Goal: Task Accomplishment & Management: Use online tool/utility

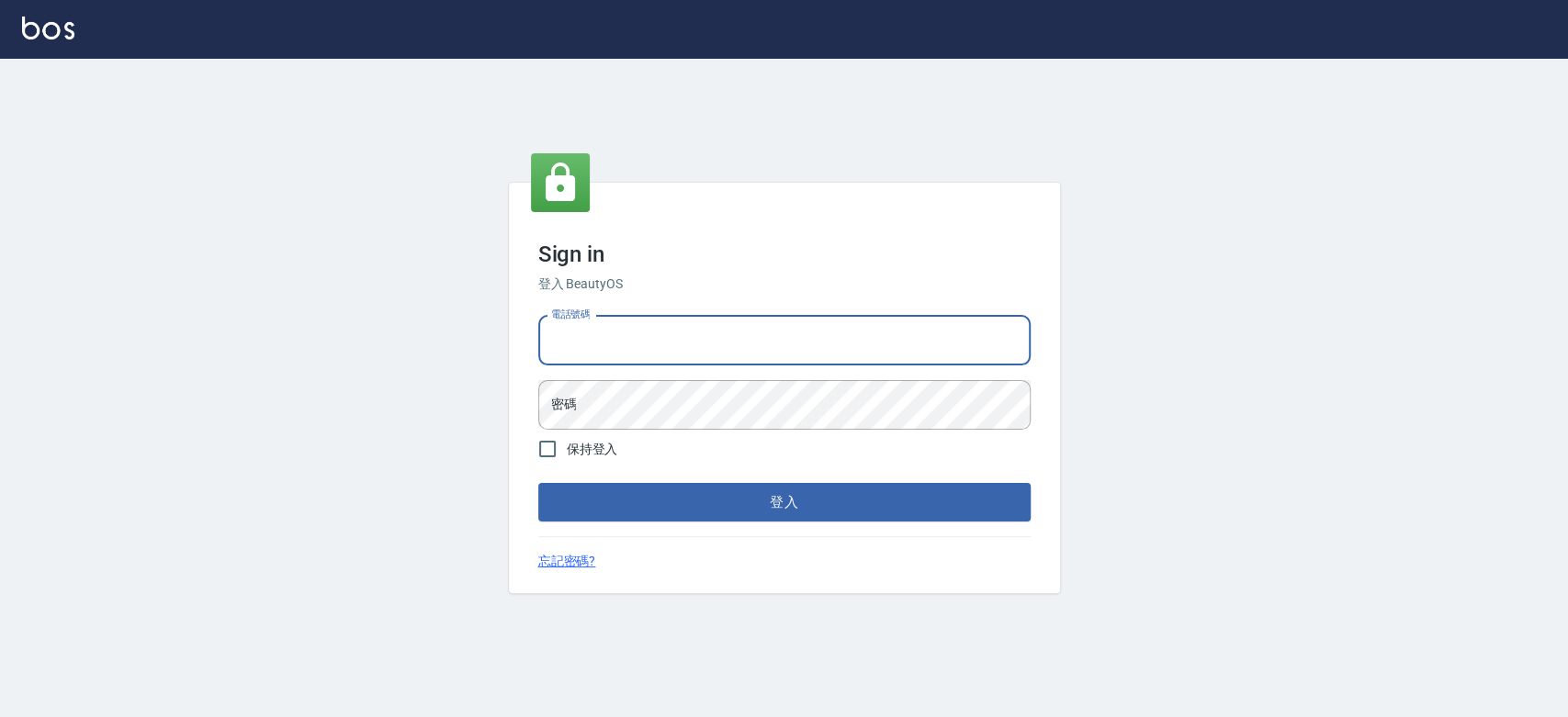
click at [640, 325] on input "電話號碼" at bounding box center [784, 341] width 493 height 49
type input "0921342116"
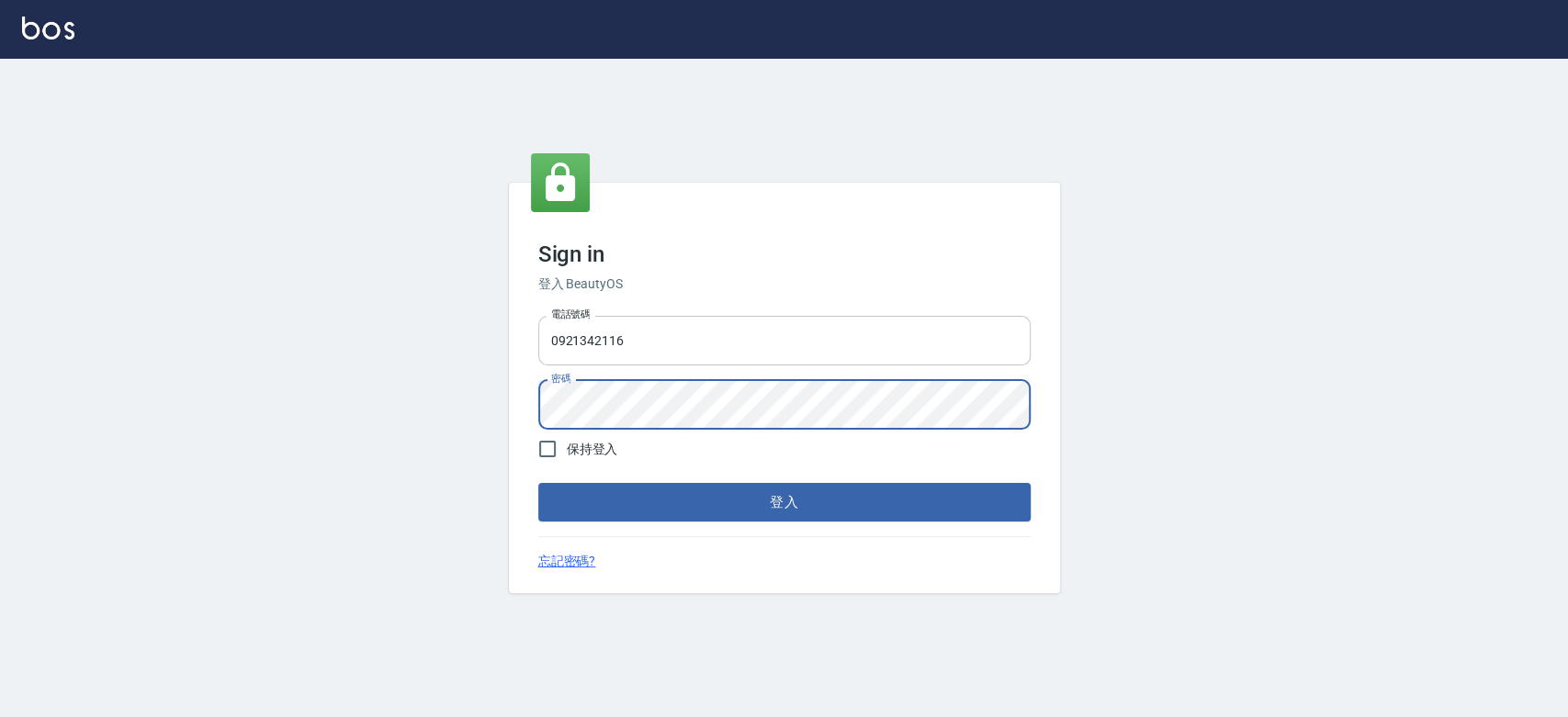
click at [538, 483] on button "登入" at bounding box center [784, 501] width 493 height 38
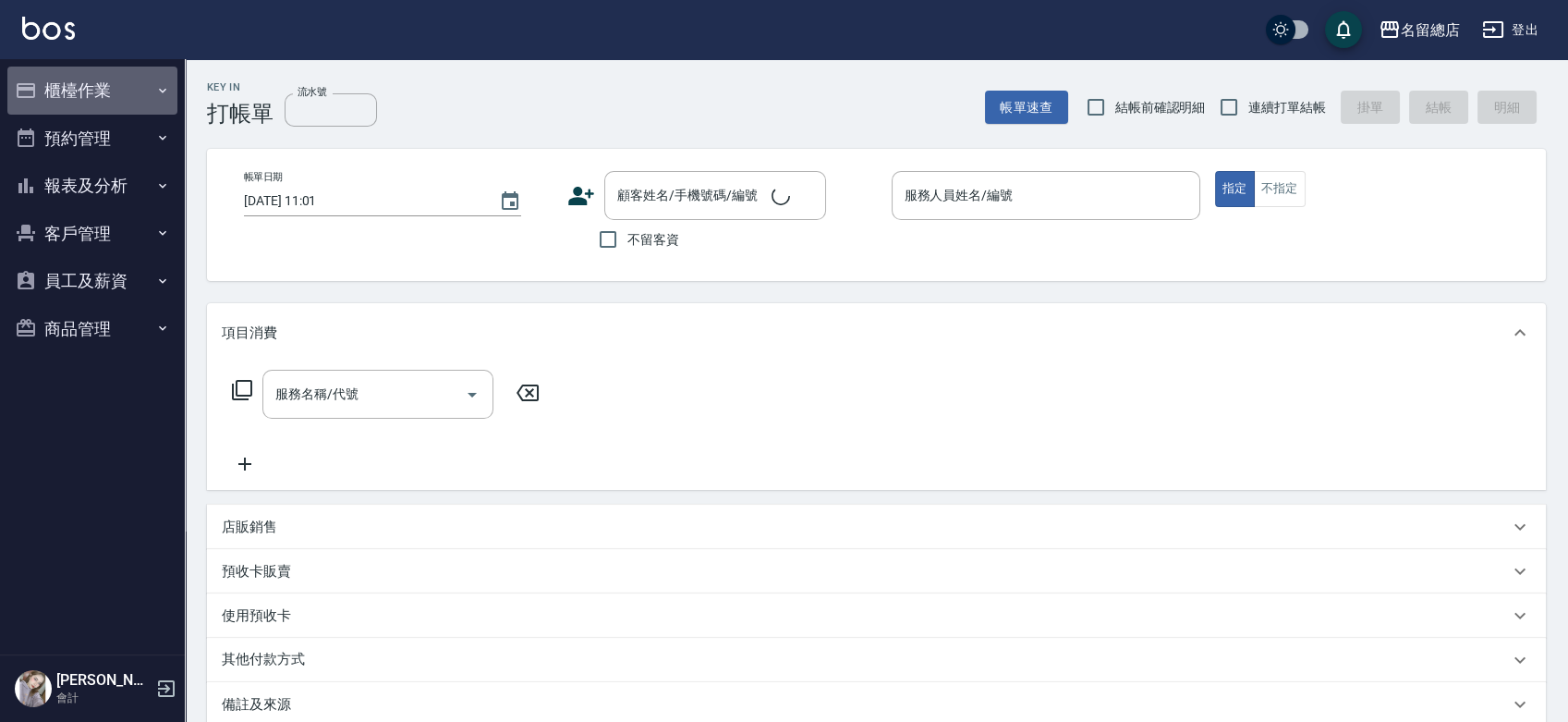
click at [56, 88] on button "櫃檯作業" at bounding box center [91, 90] width 170 height 48
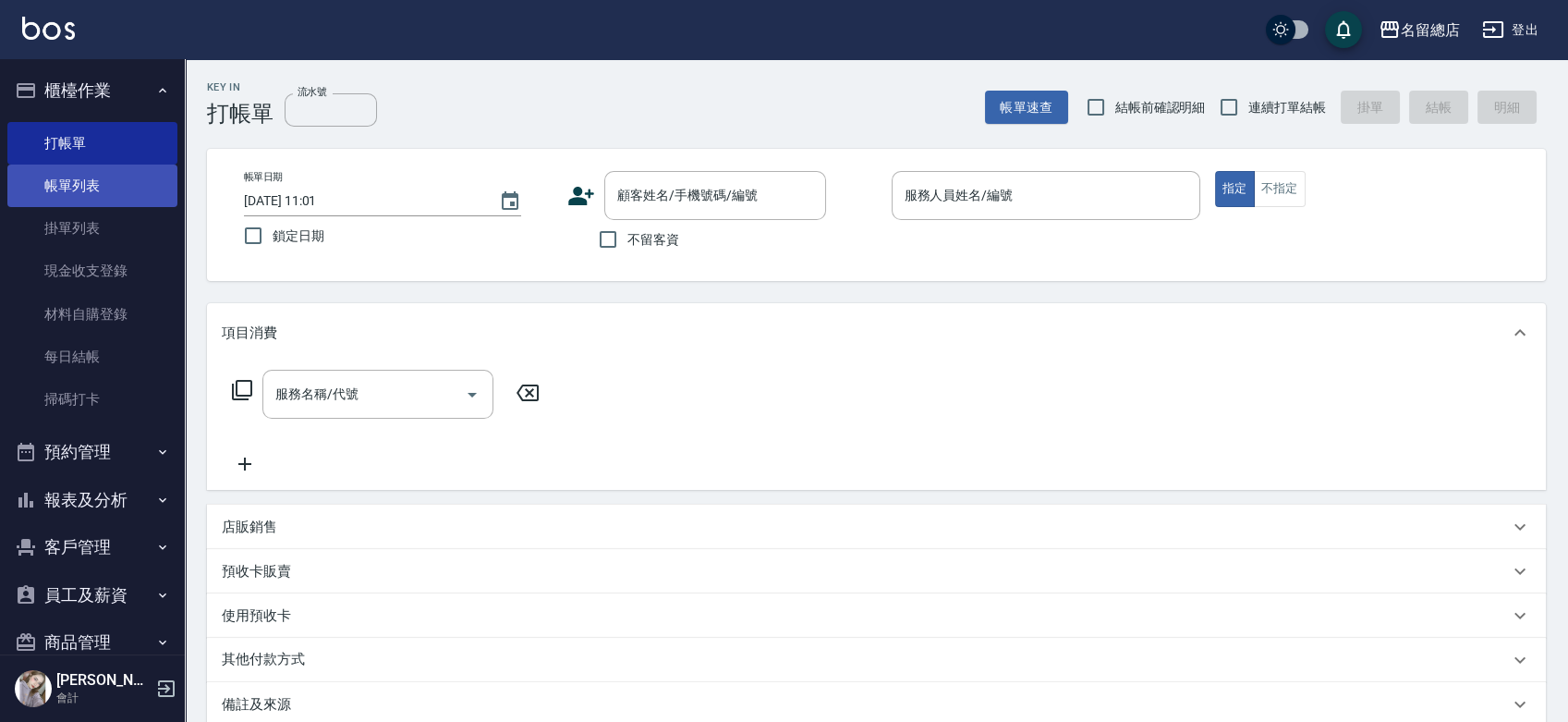
click at [94, 176] on link "帳單列表" at bounding box center [91, 185] width 170 height 43
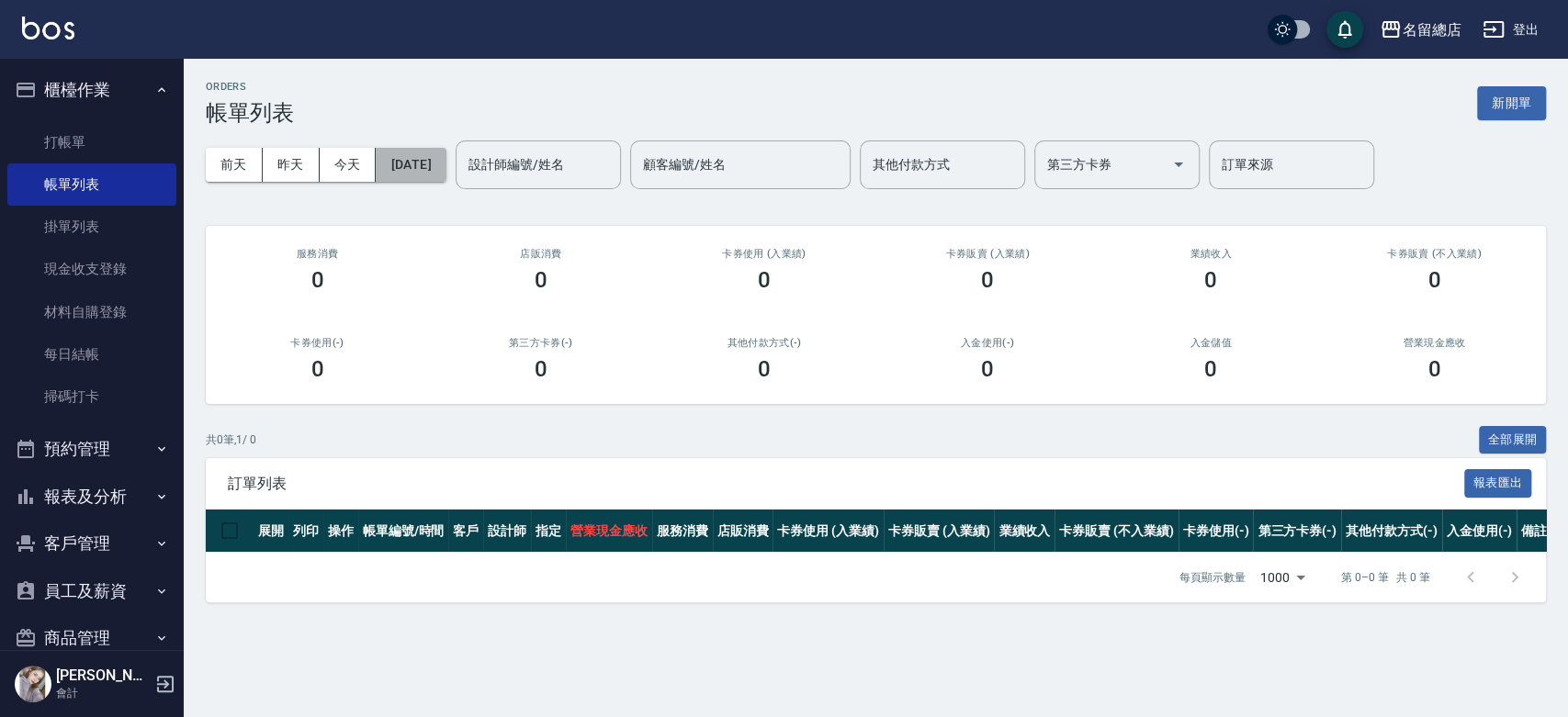
click at [444, 165] on button "[DATE]" at bounding box center [410, 164] width 70 height 33
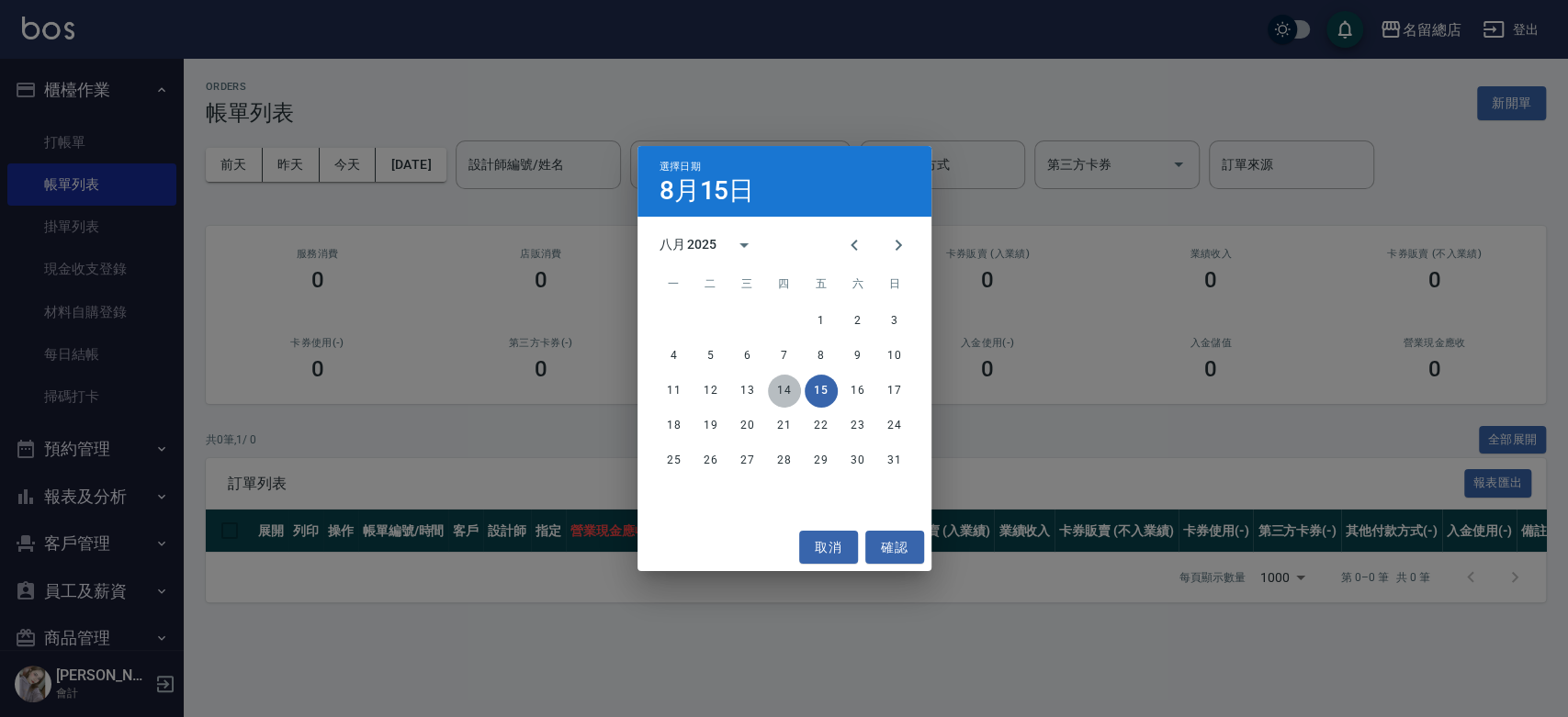
click at [775, 395] on button "14" at bounding box center [784, 391] width 34 height 33
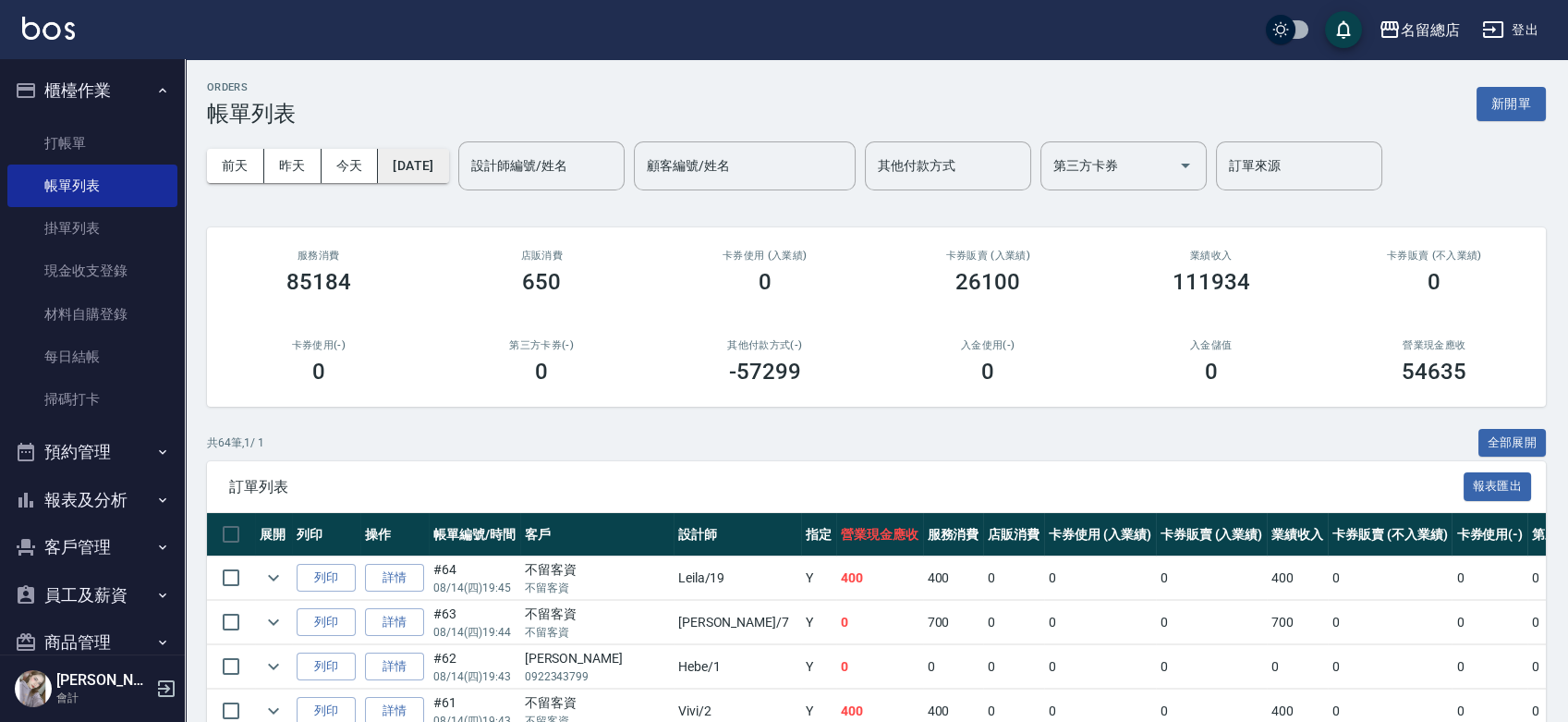
click at [436, 170] on button "[DATE]" at bounding box center [413, 166] width 70 height 34
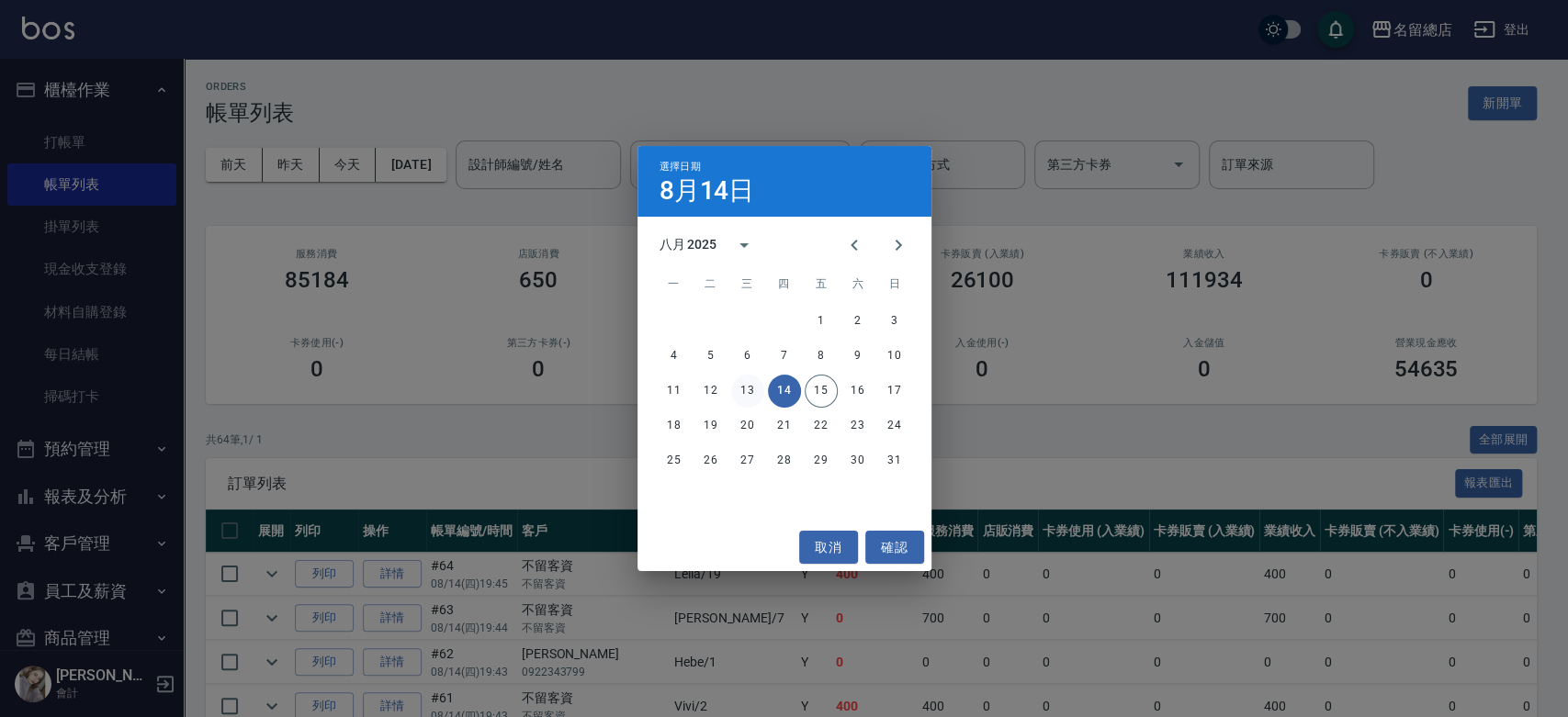
click at [742, 394] on button "13" at bounding box center [748, 391] width 34 height 33
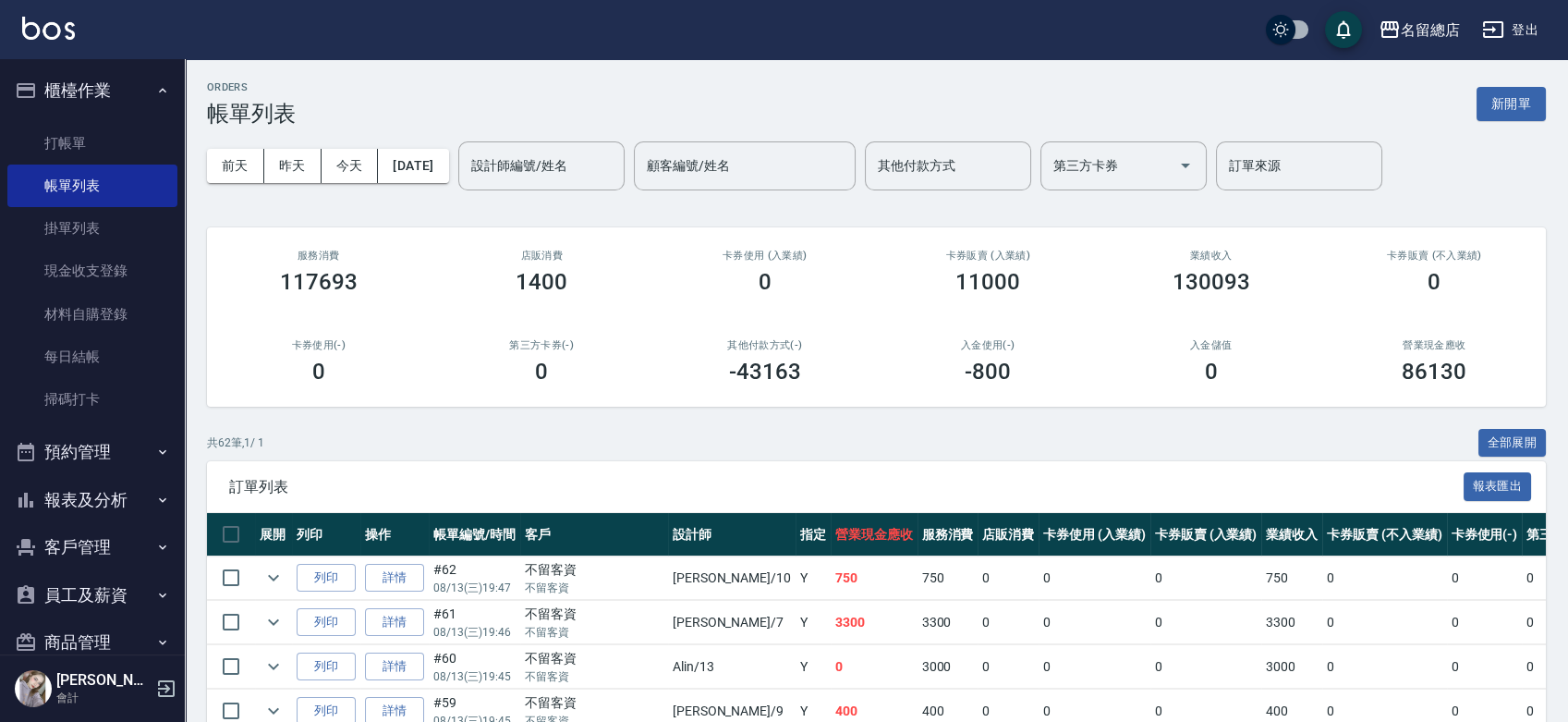
click at [1006, 140] on div "[DATE] [DATE] [DATE] [DATE] 設計師編號/姓名 設計師編號/姓名 顧客編號/姓名 顧客編號/姓名 其他付款方式 其他付款方式 第三方…" at bounding box center [877, 166] width 1339 height 78
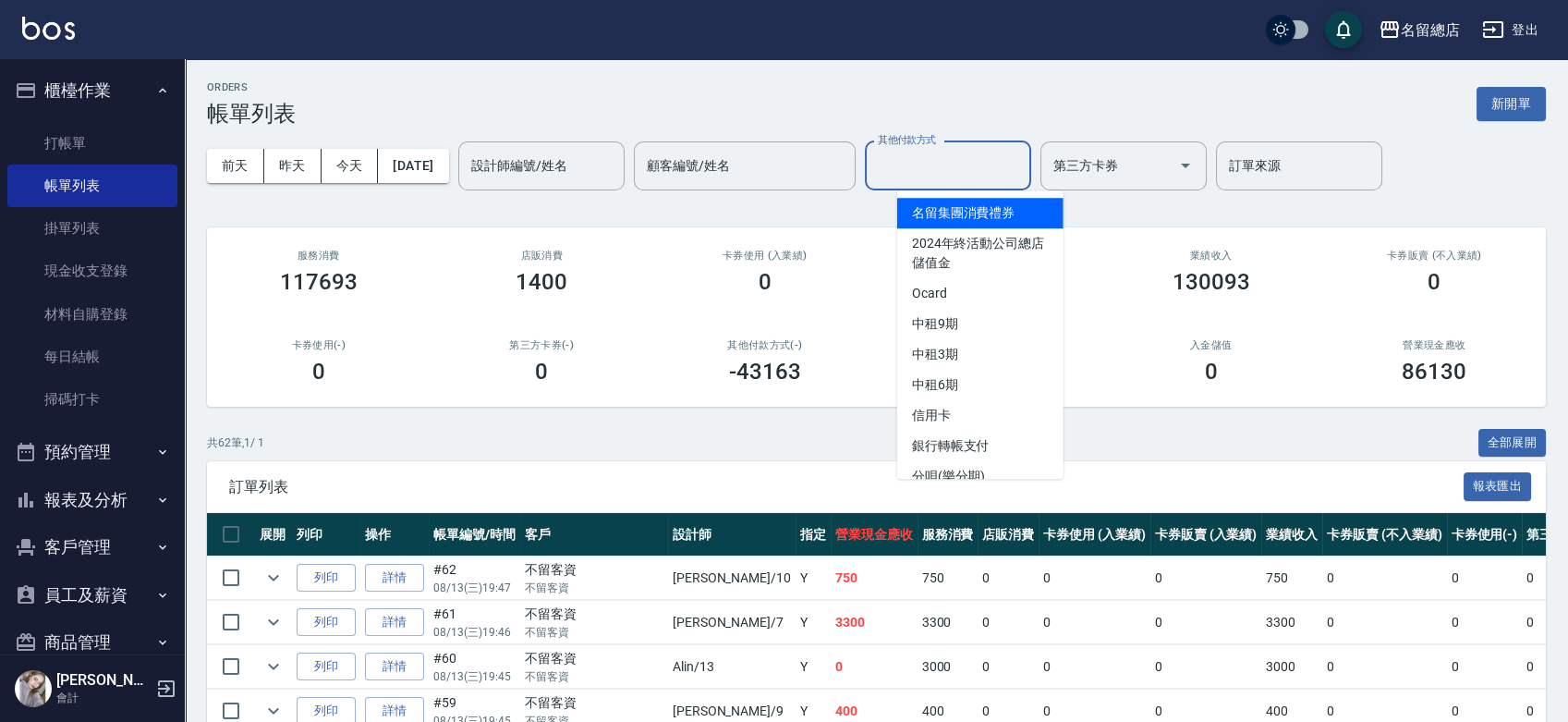
click at [1008, 154] on input "其他付款方式" at bounding box center [948, 166] width 150 height 33
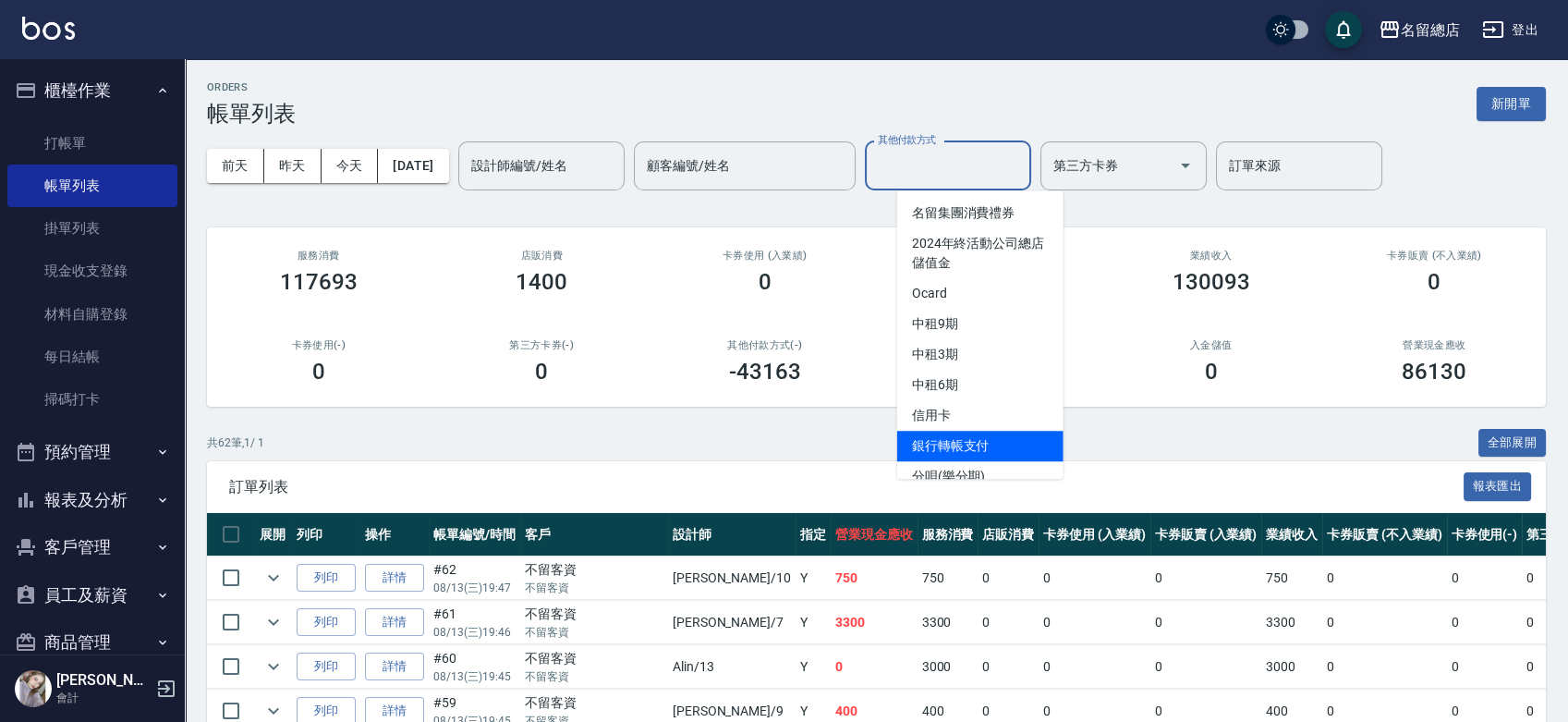
click at [957, 444] on span "銀行轉帳支付" at bounding box center [981, 445] width 167 height 31
type input "銀行轉帳支付"
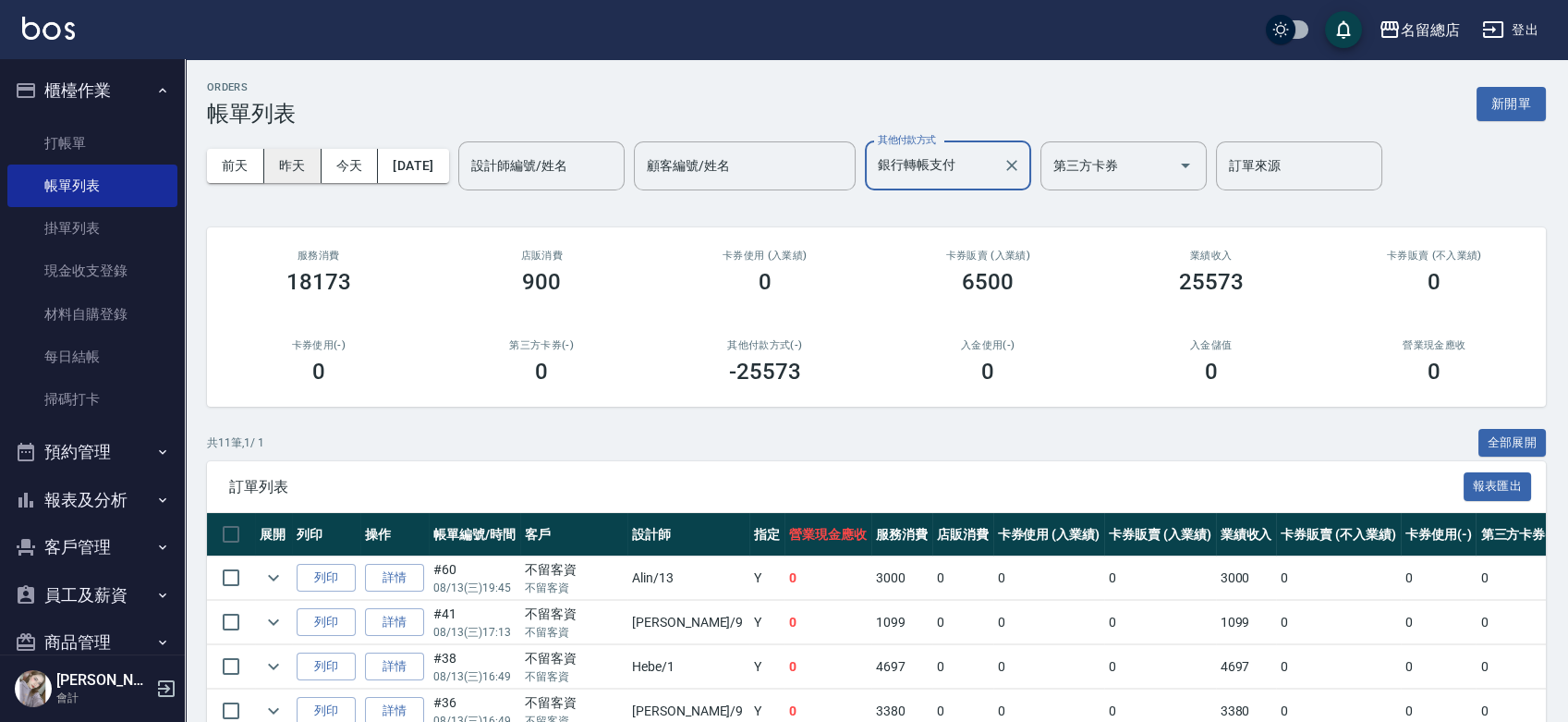
click at [310, 169] on button "昨天" at bounding box center [294, 166] width 58 height 34
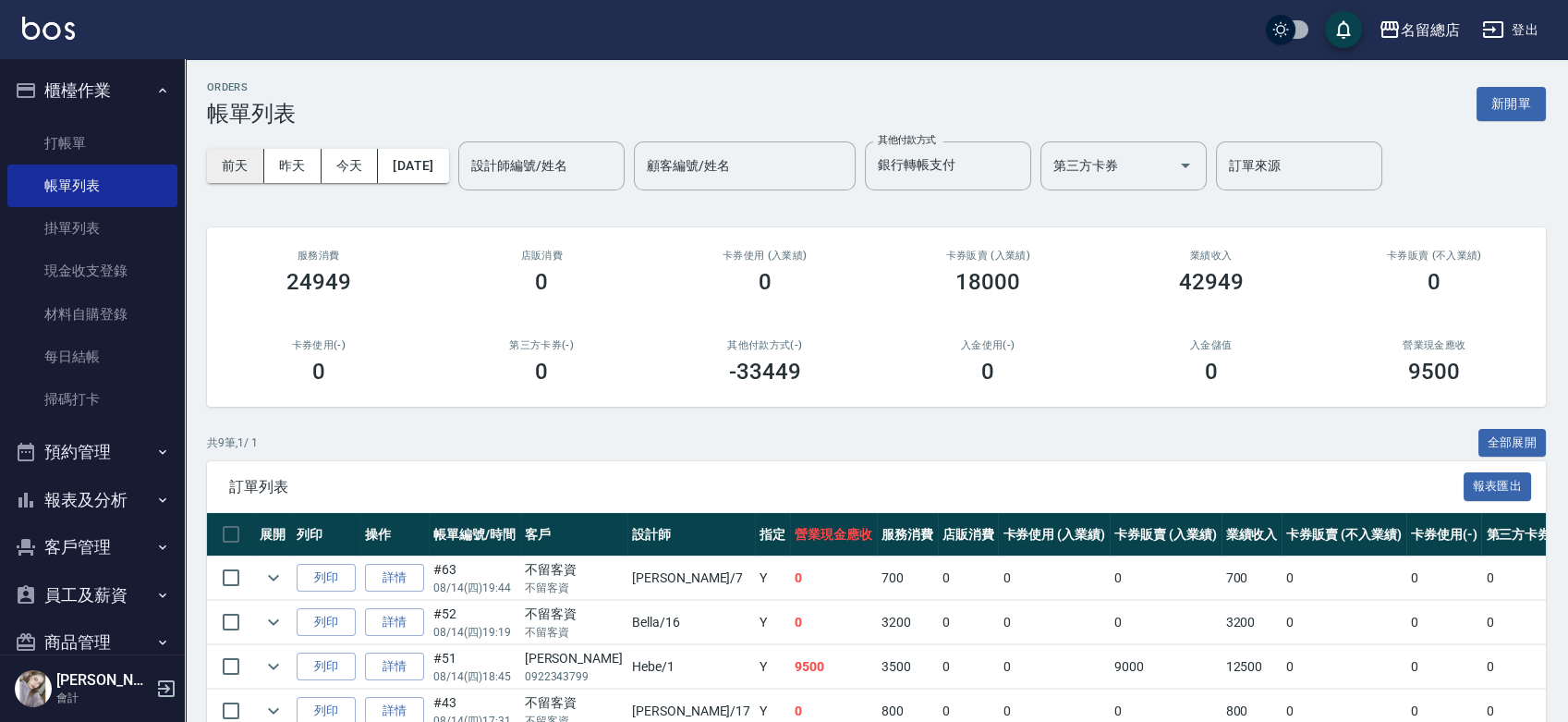
click at [243, 170] on button "前天" at bounding box center [236, 166] width 58 height 34
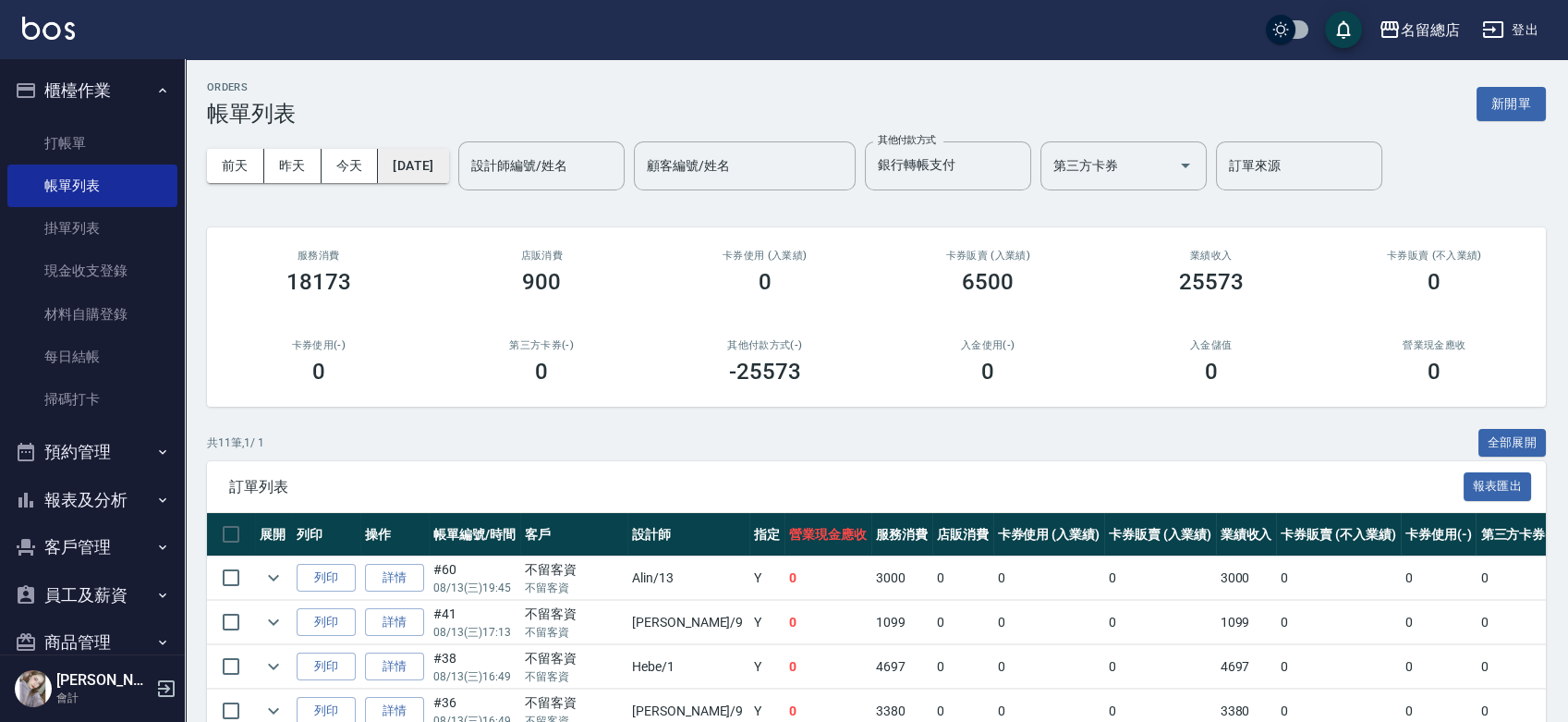
click at [448, 160] on button "[DATE]" at bounding box center [413, 166] width 70 height 34
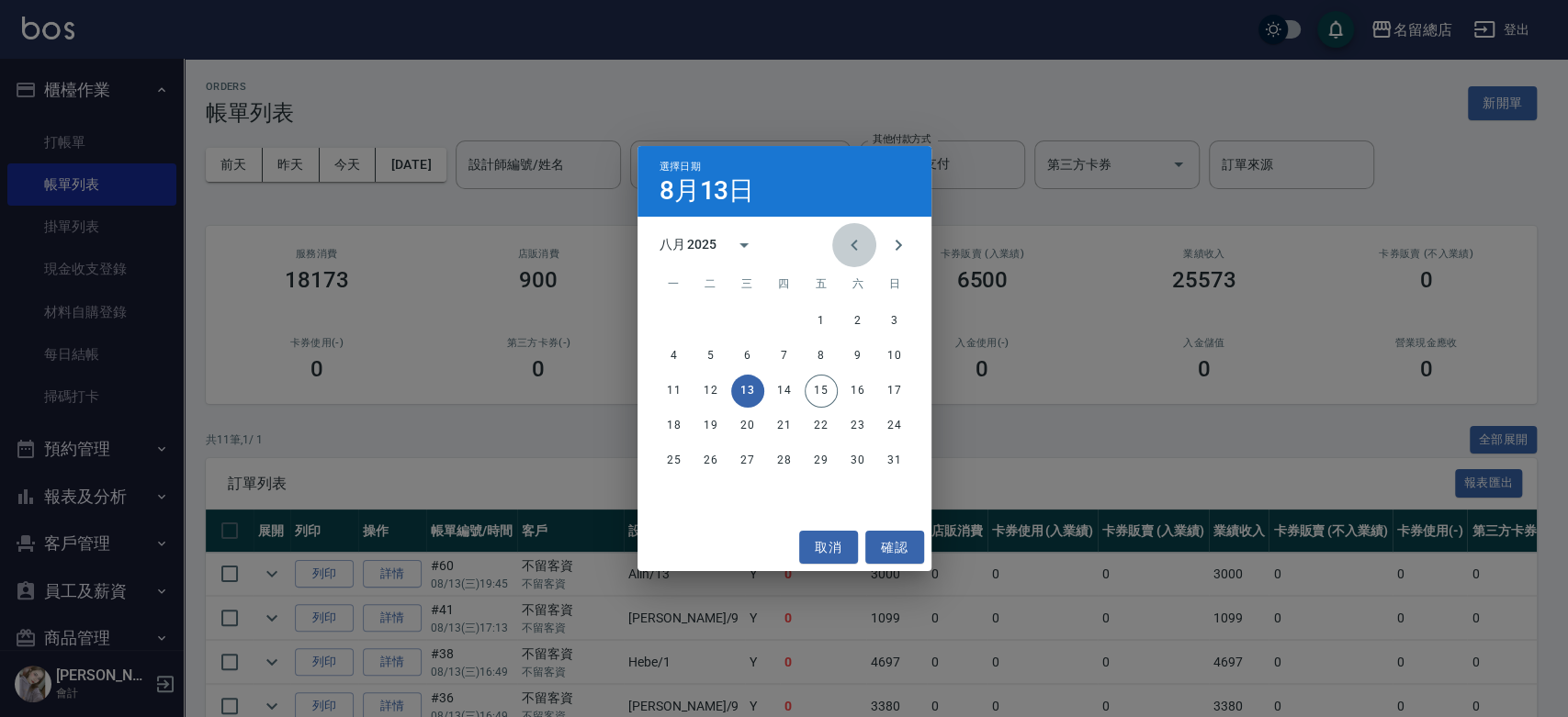
click at [853, 241] on icon "Previous month" at bounding box center [853, 244] width 7 height 11
click at [892, 248] on icon "Next month" at bounding box center [898, 245] width 22 height 22
click at [894, 358] on button "10" at bounding box center [895, 357] width 34 height 33
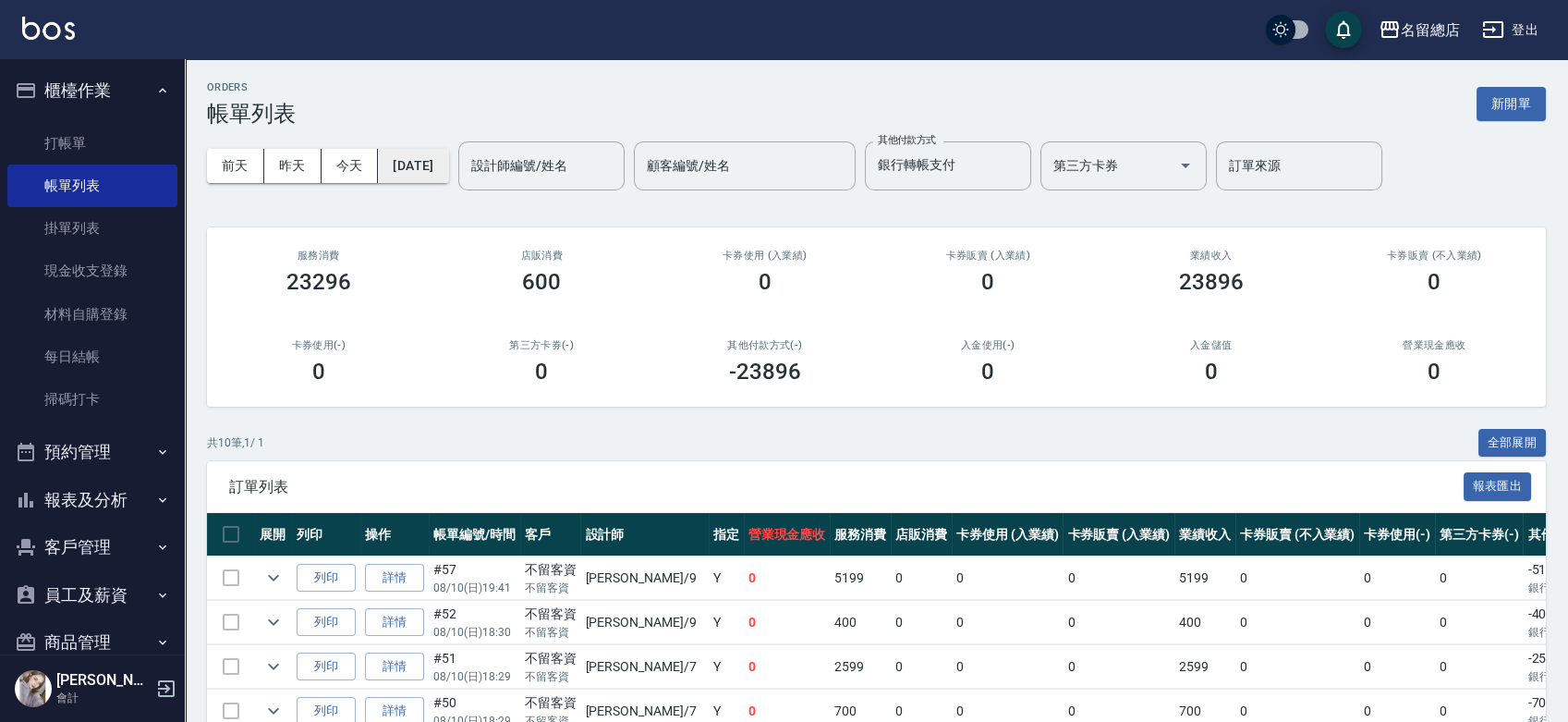
click at [447, 160] on button "[DATE]" at bounding box center [413, 166] width 70 height 34
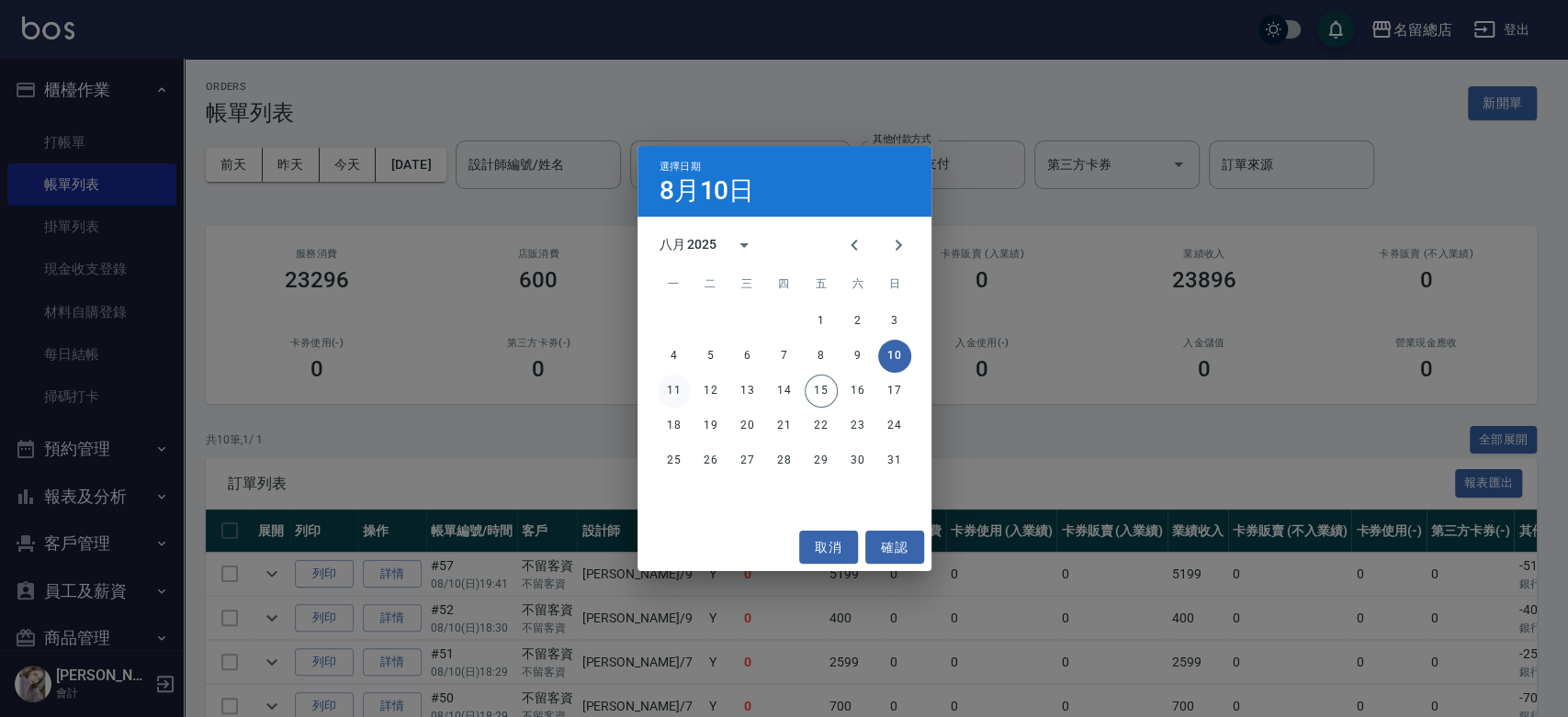
click at [675, 387] on button "11" at bounding box center [674, 391] width 34 height 33
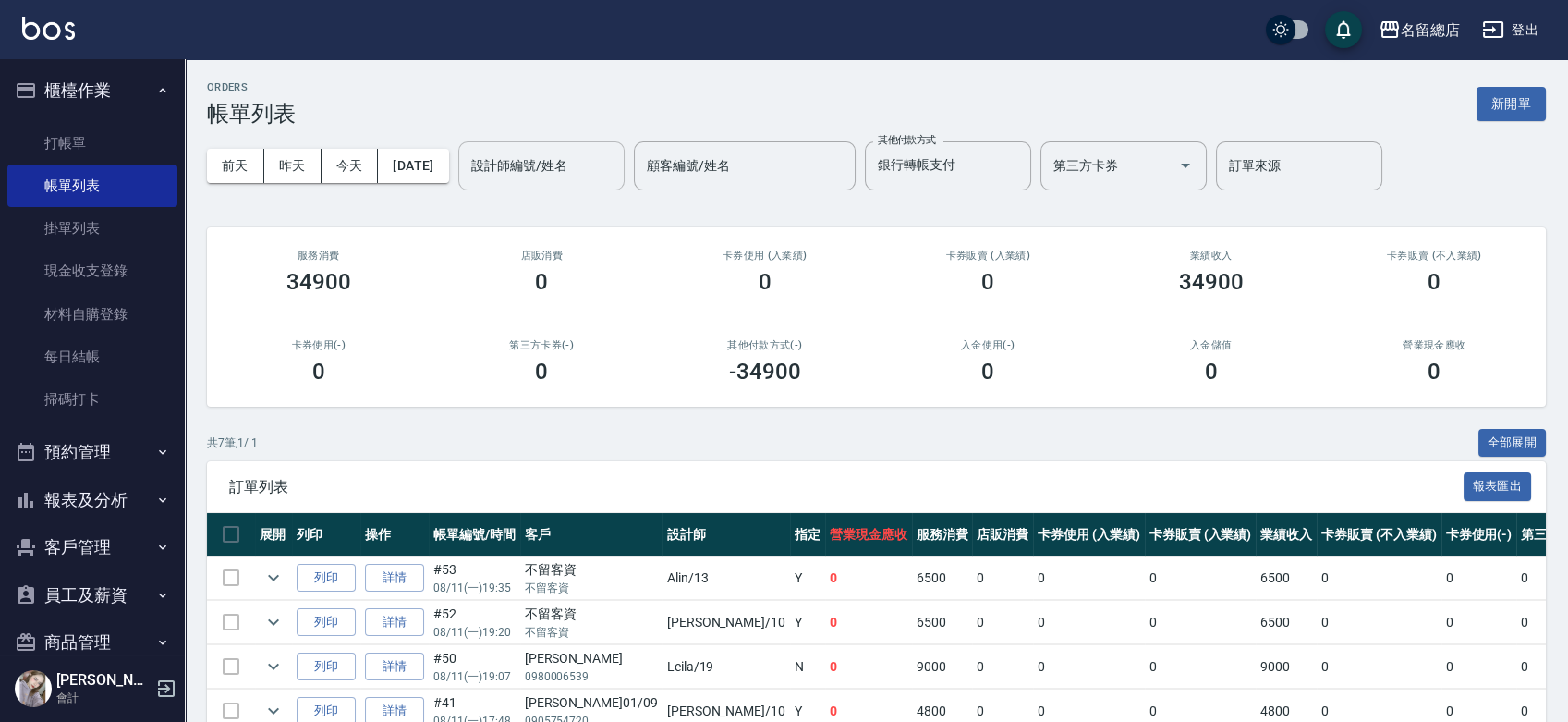
click at [492, 161] on div "設計師編號/姓名" at bounding box center [542, 166] width 167 height 49
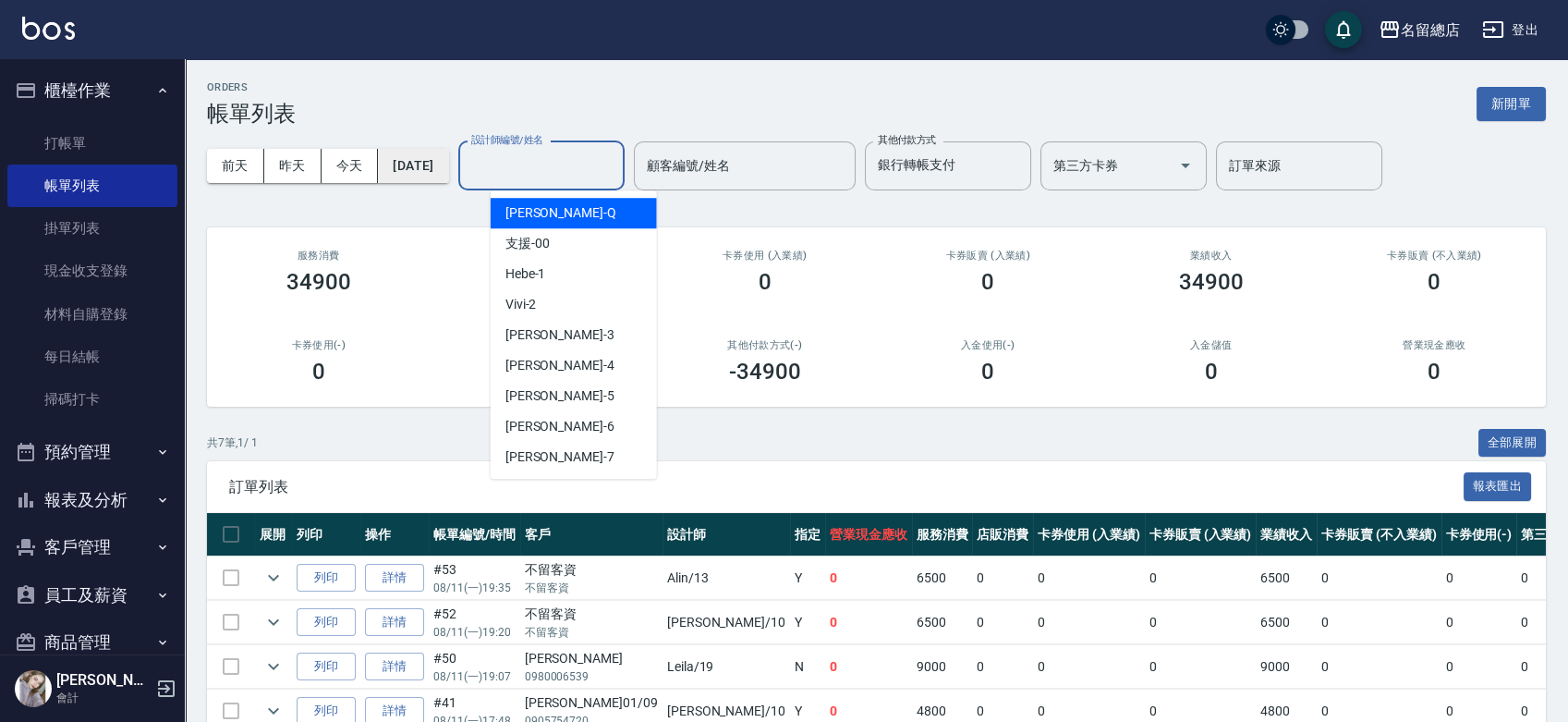
click at [448, 167] on button "[DATE]" at bounding box center [413, 166] width 70 height 34
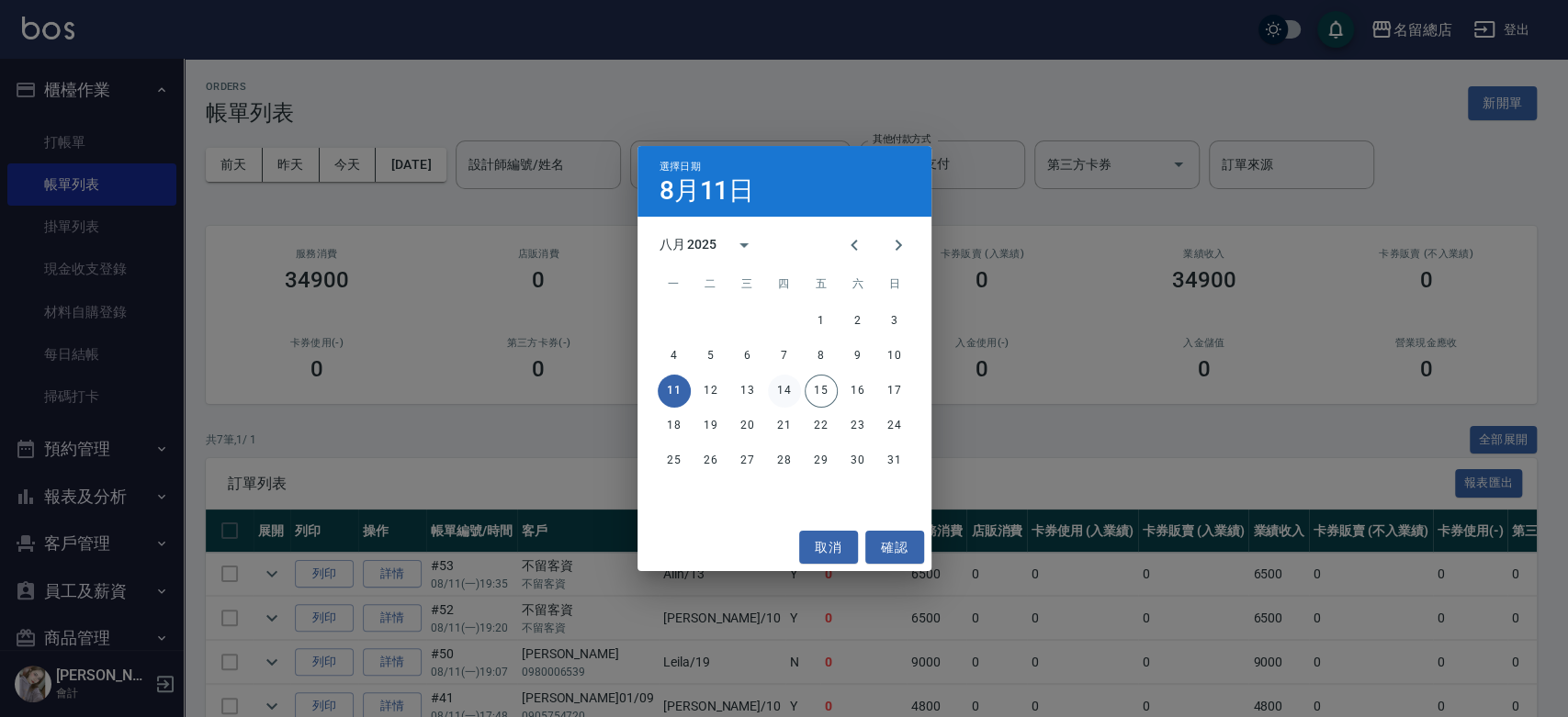
click at [781, 383] on button "14" at bounding box center [784, 391] width 34 height 33
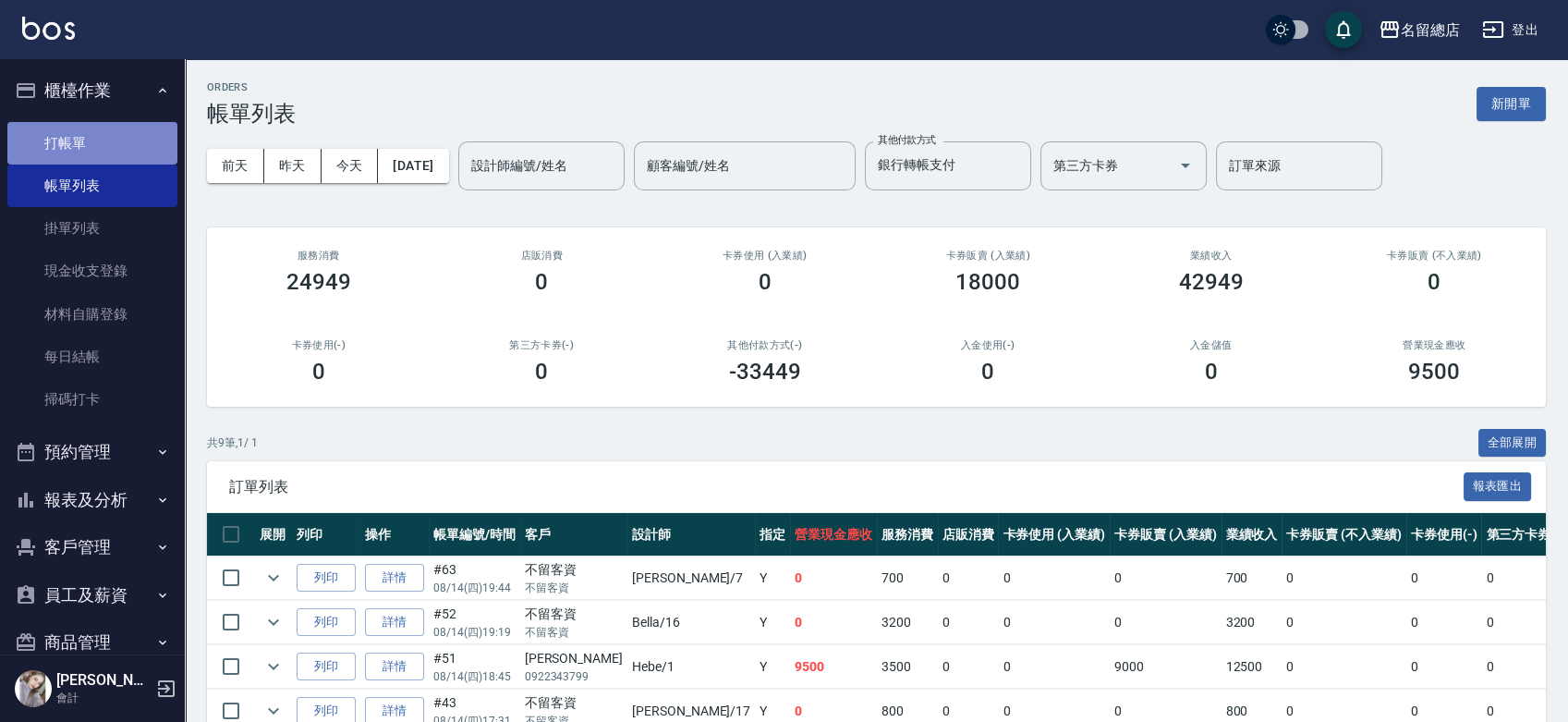
click at [121, 137] on link "打帳單" at bounding box center [91, 143] width 170 height 43
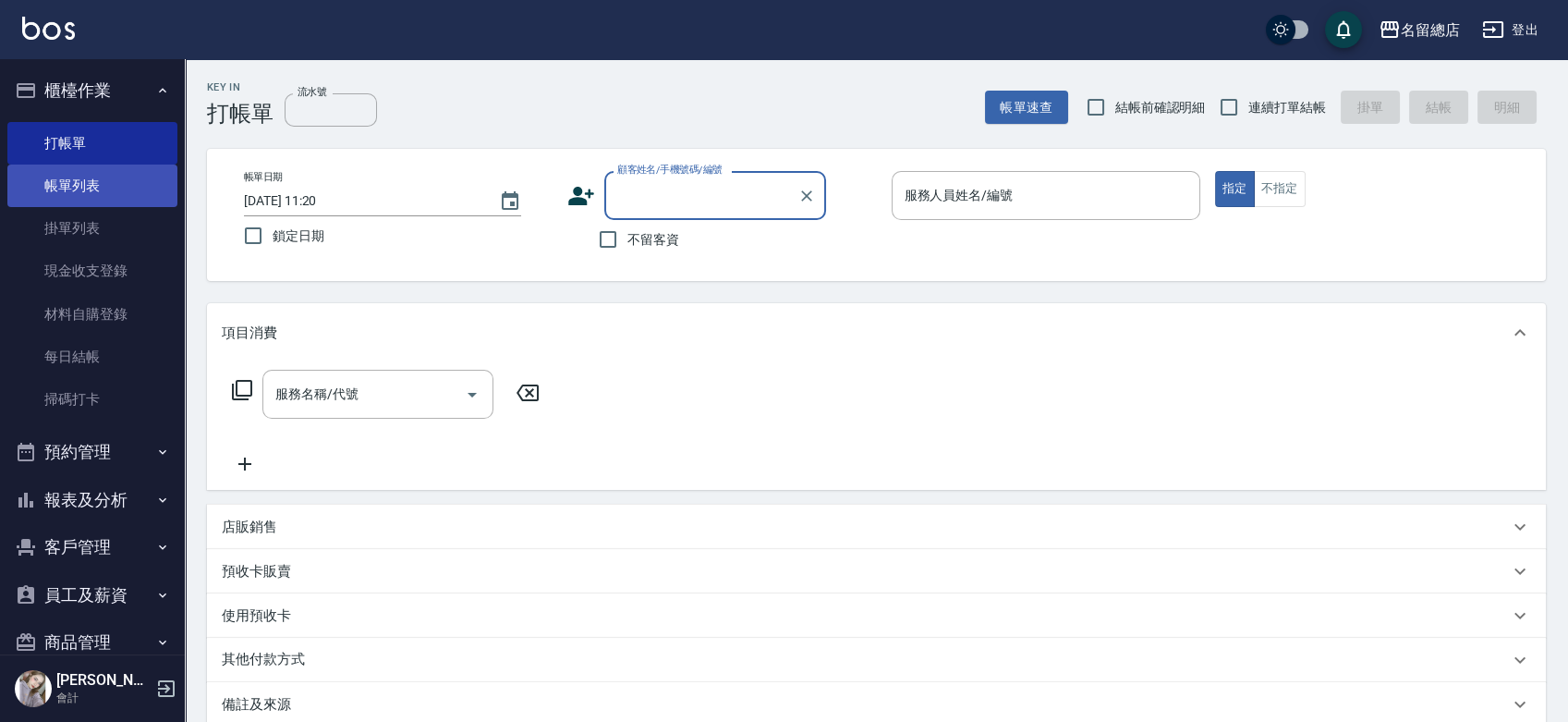
click at [125, 202] on link "帳單列表" at bounding box center [91, 185] width 170 height 43
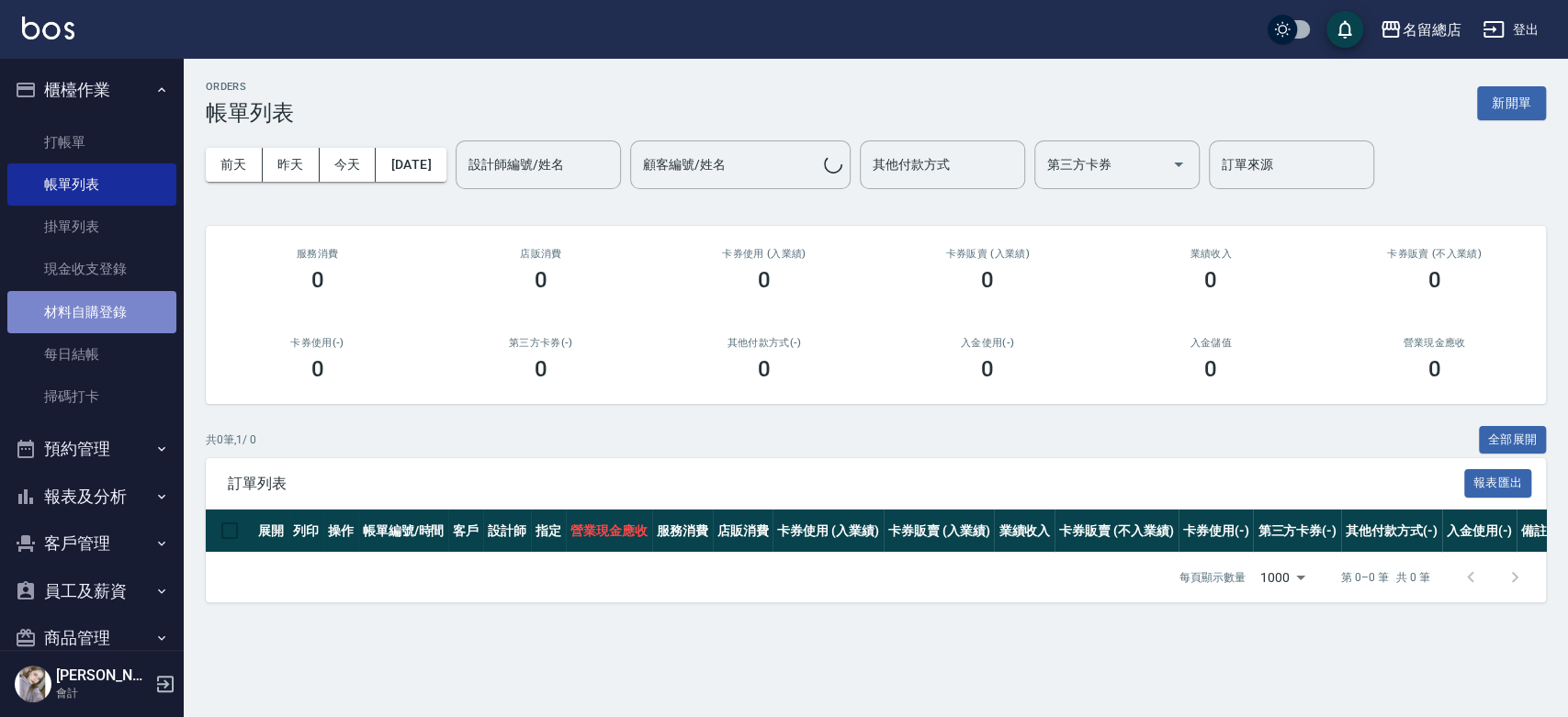
click at [102, 314] on link "材料自購登錄" at bounding box center [91, 311] width 169 height 42
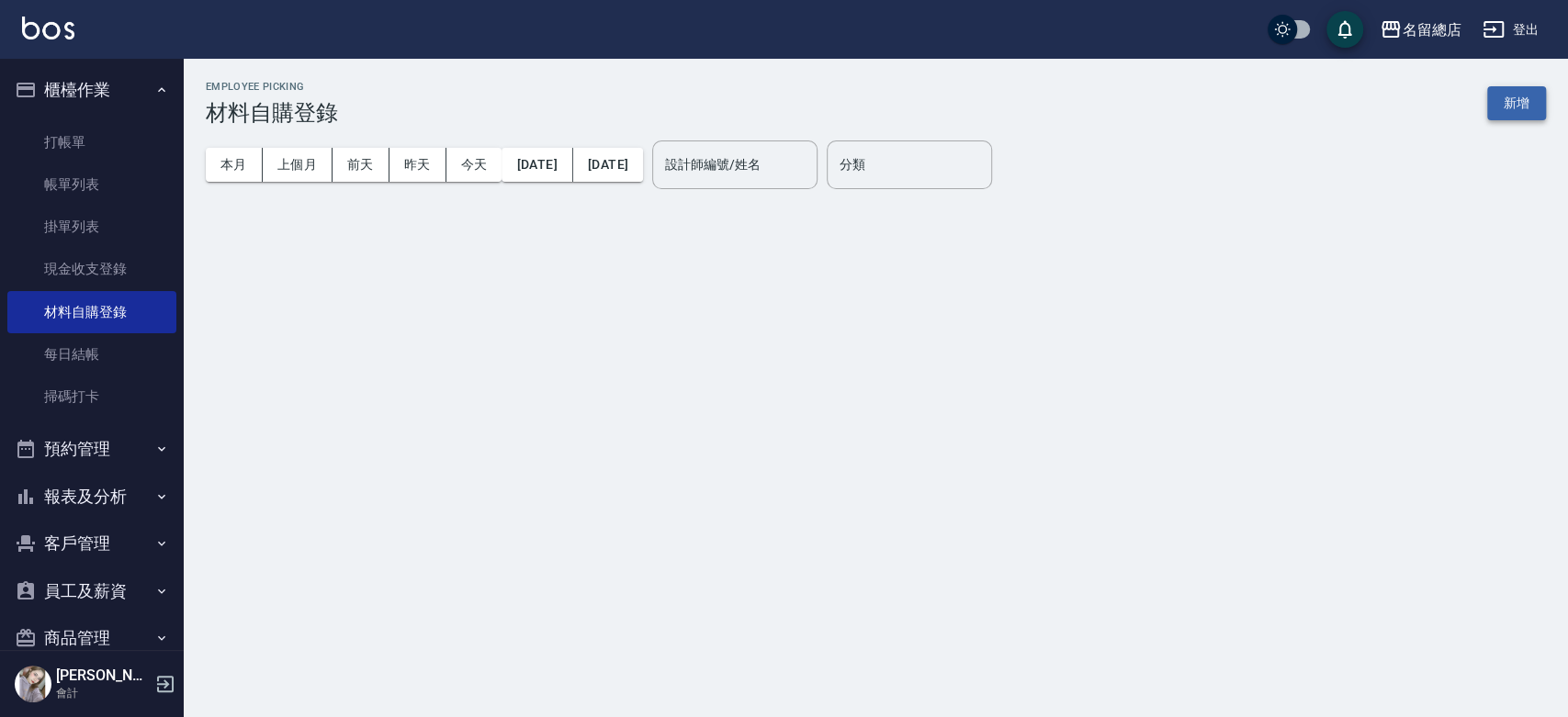
click at [1519, 106] on button "新增" at bounding box center [1517, 103] width 59 height 33
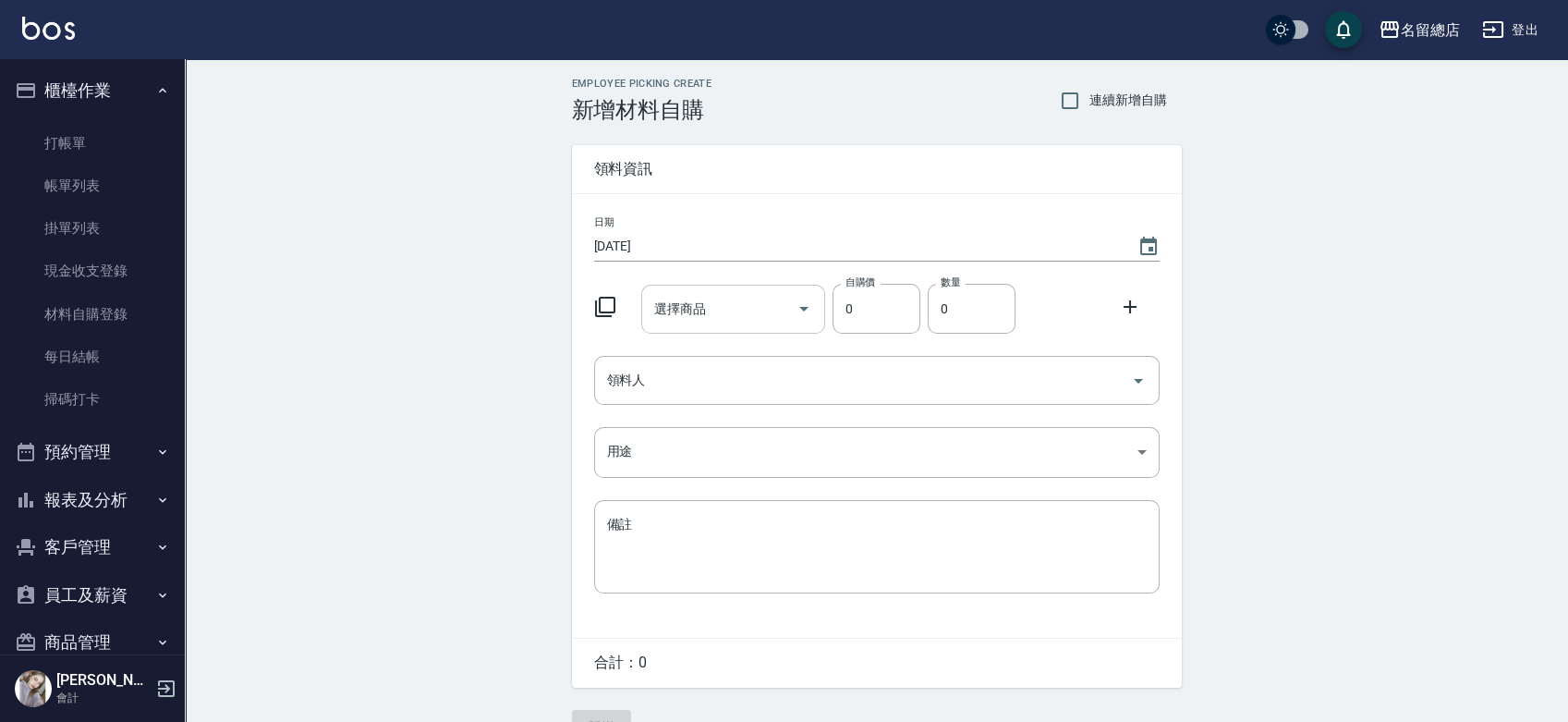
click at [712, 295] on input "選擇商品" at bounding box center [719, 308] width 140 height 33
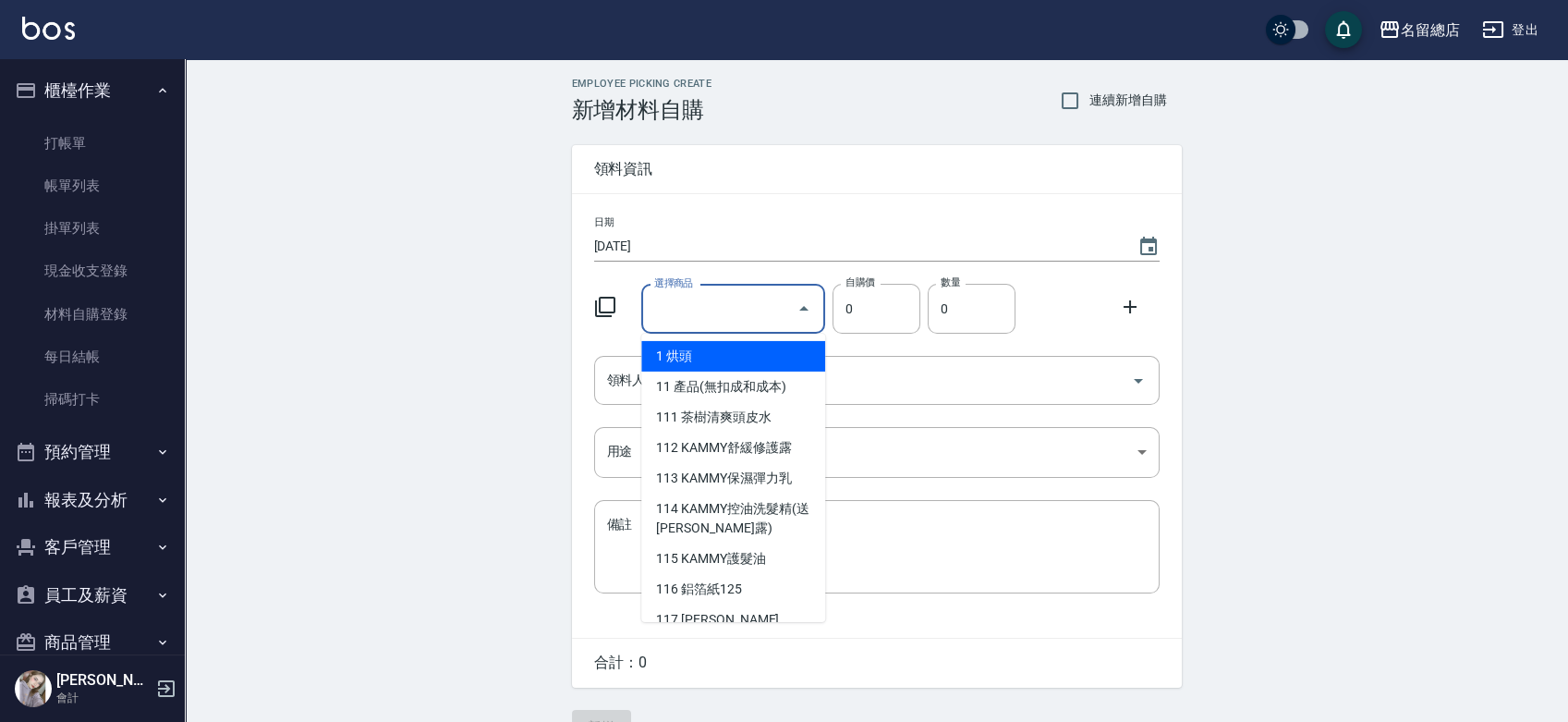
type input "6%色水"
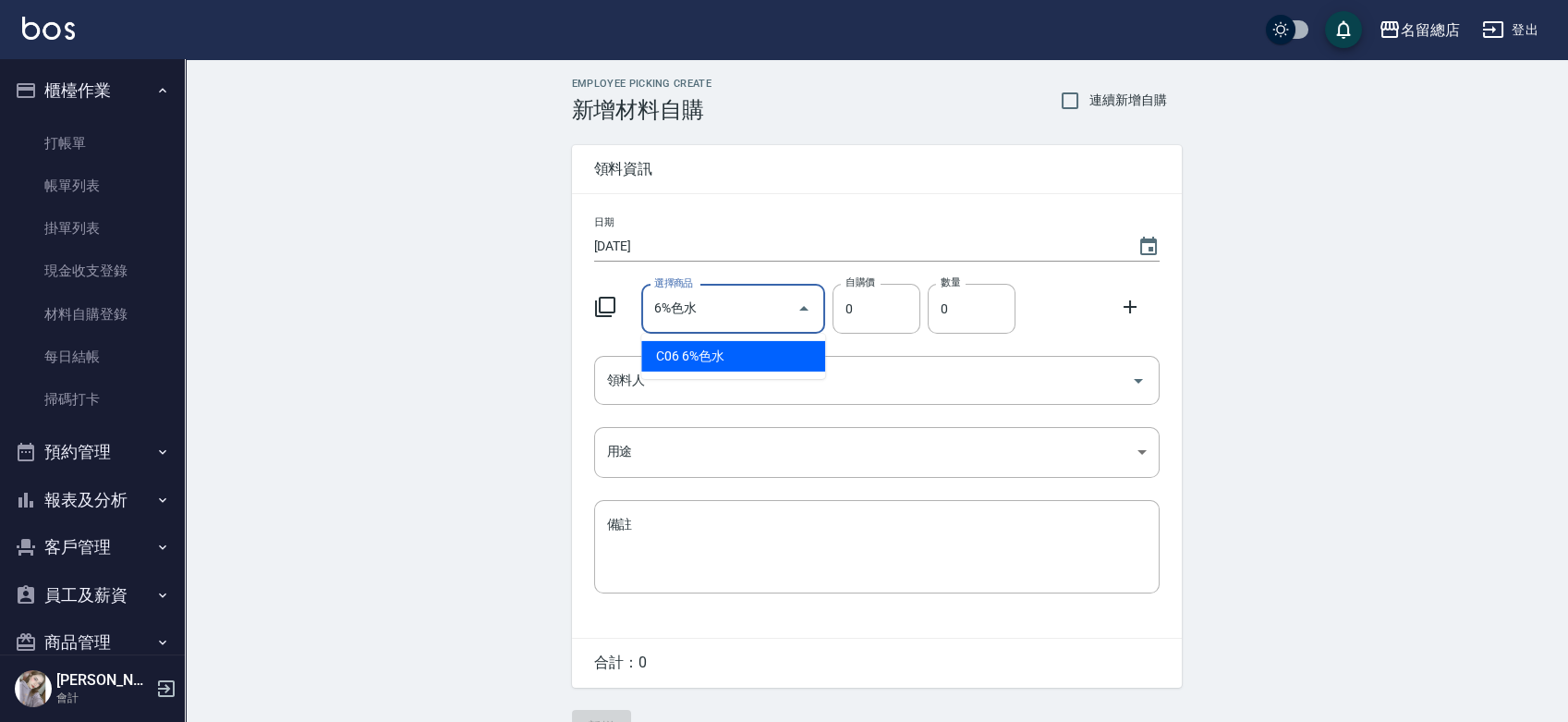
click at [740, 359] on li "C06 6%色水" at bounding box center [733, 356] width 183 height 31
type input "105"
type input "1"
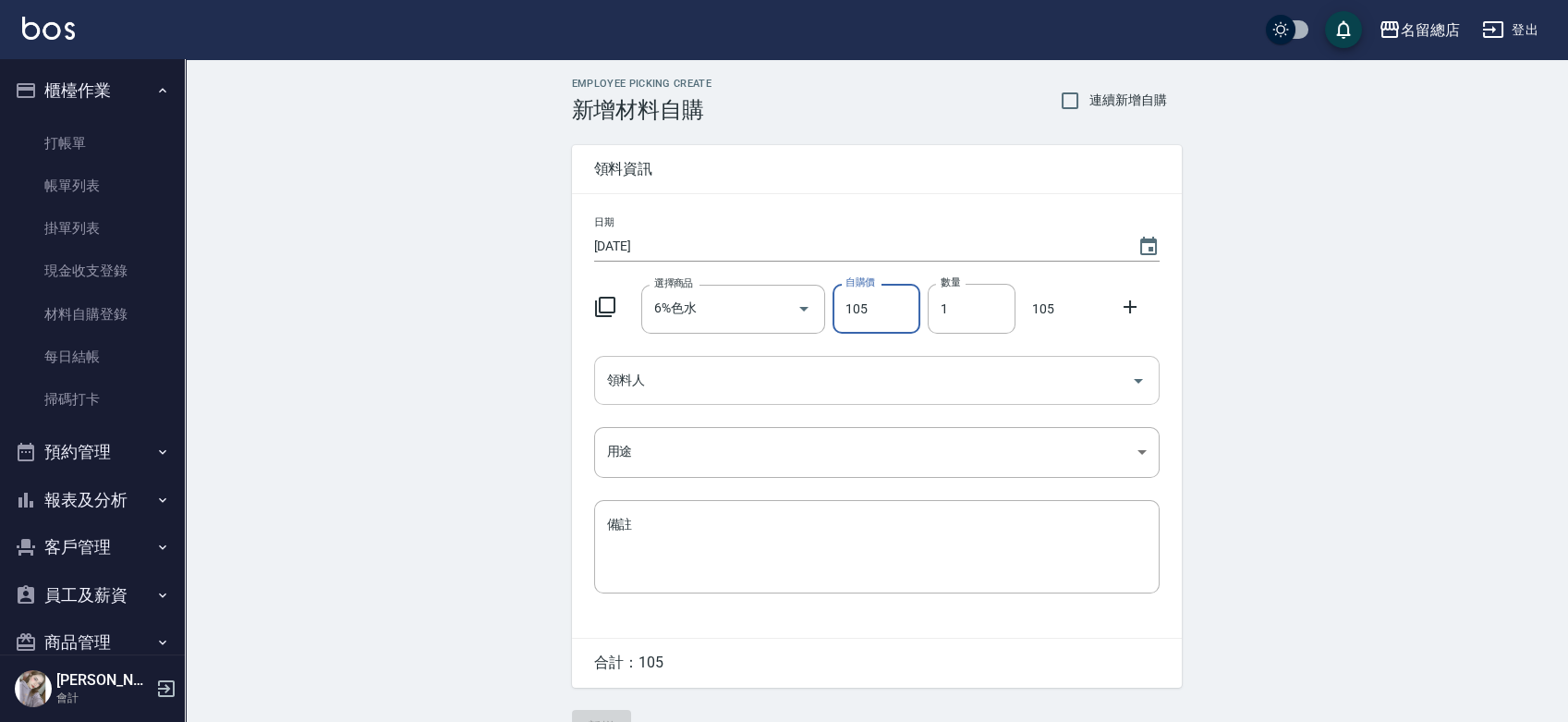
click at [778, 384] on input "領料人" at bounding box center [864, 380] width 522 height 33
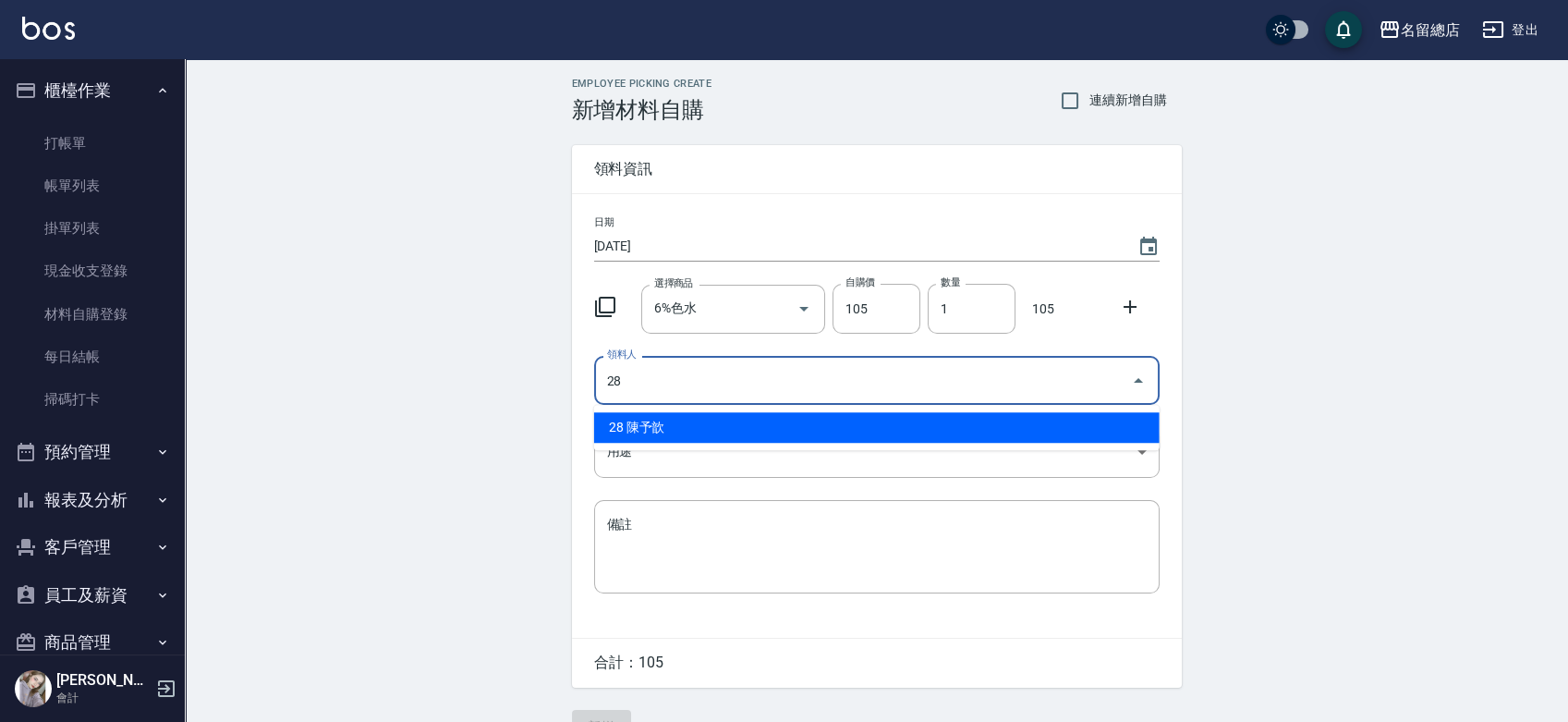
type input "28 陳予歆"
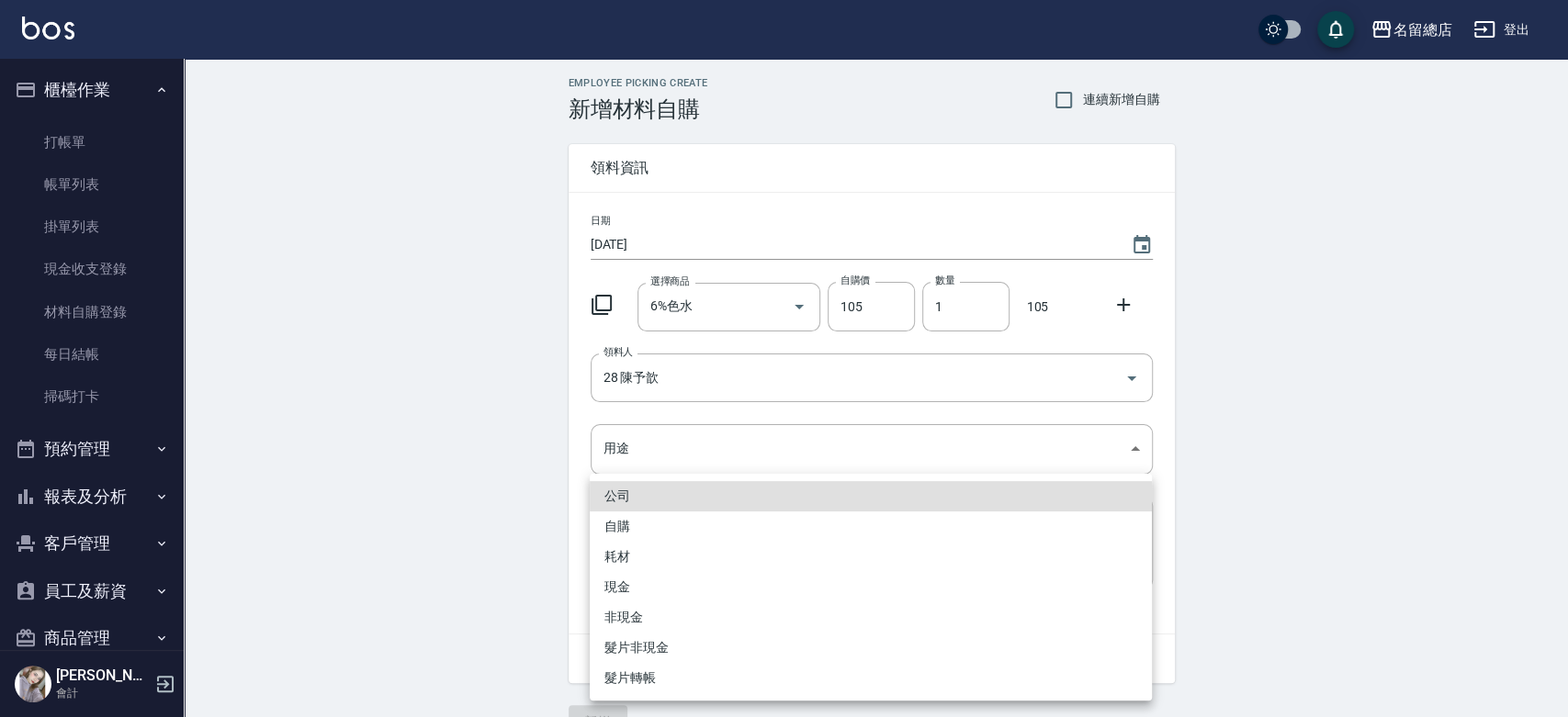
click at [668, 529] on li "自購" at bounding box center [870, 526] width 562 height 31
type input "自購"
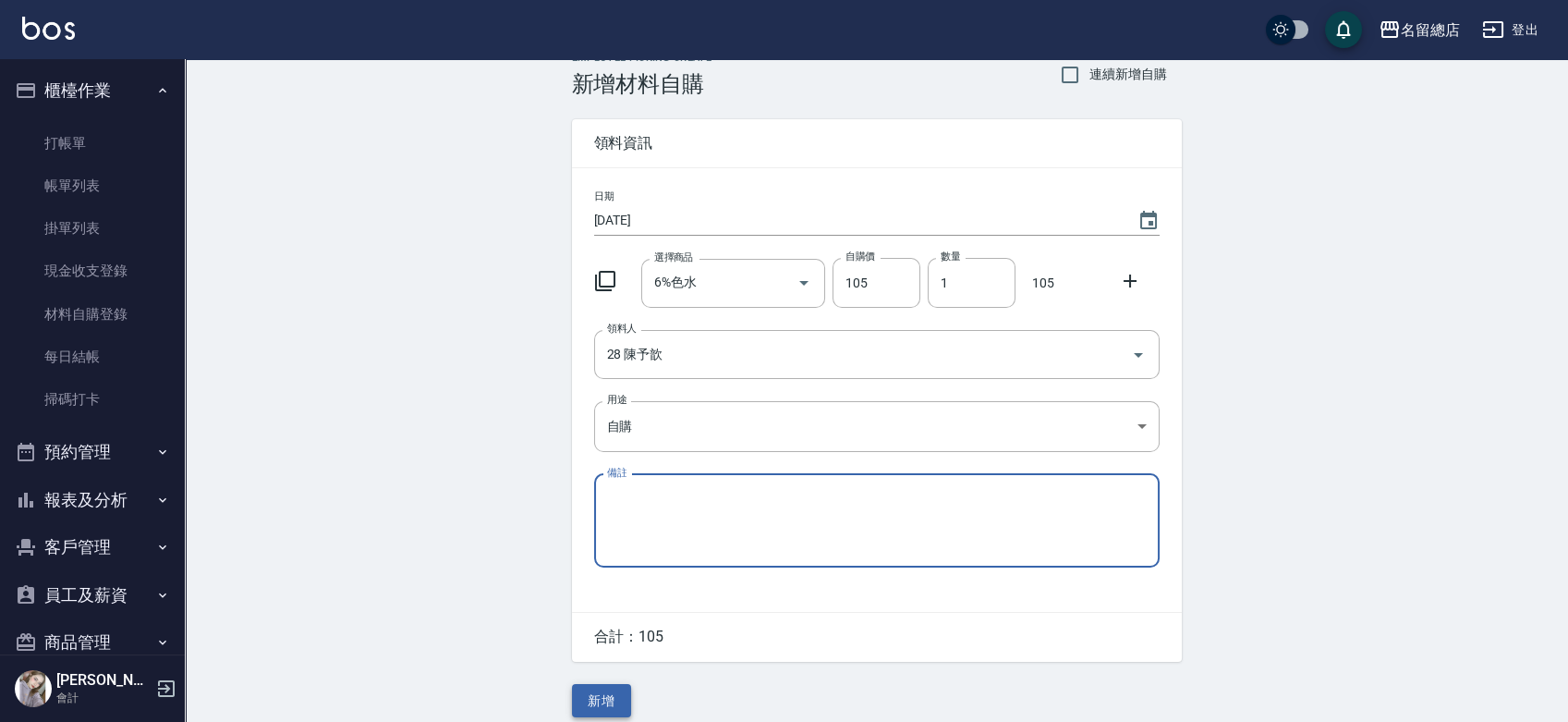
scroll to position [41, 0]
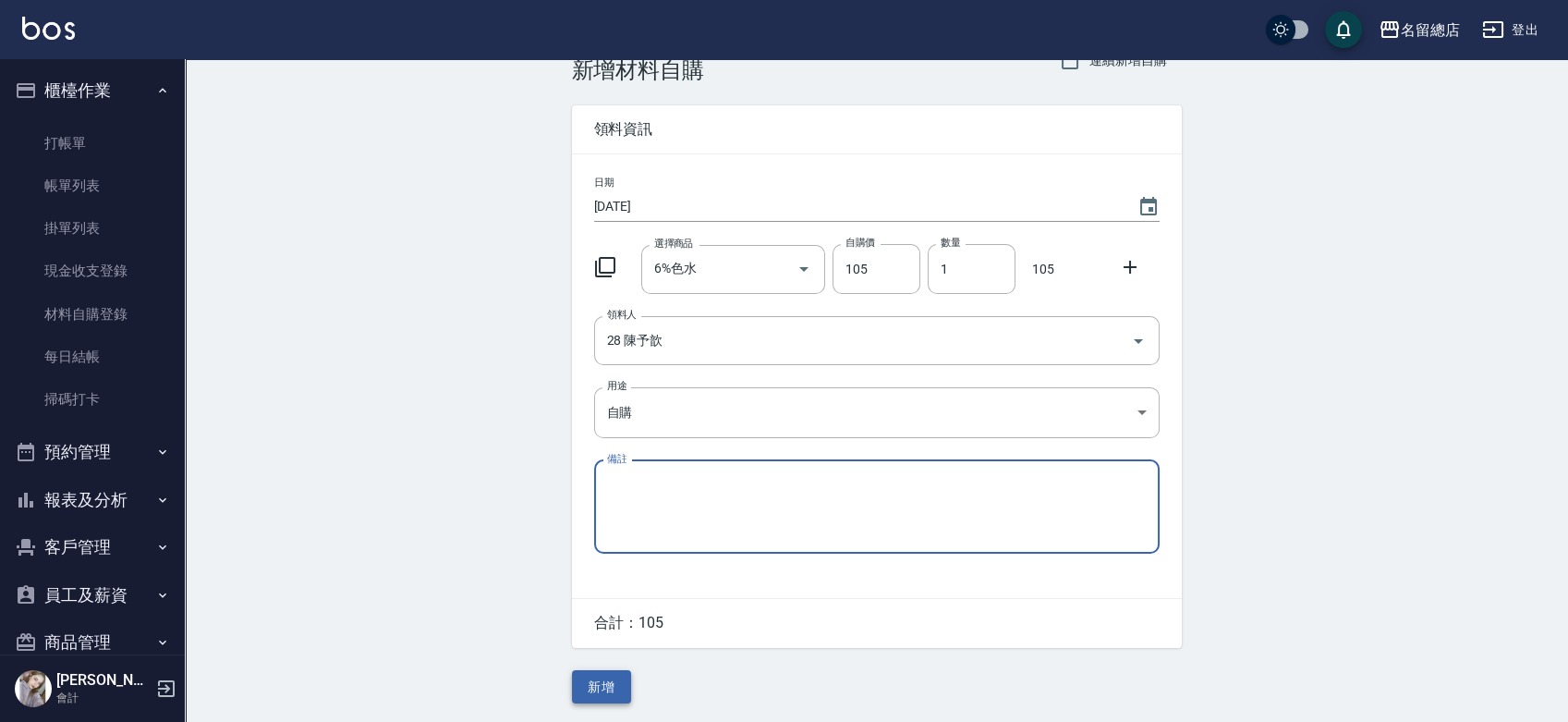
click at [604, 686] on button "新增" at bounding box center [602, 687] width 60 height 34
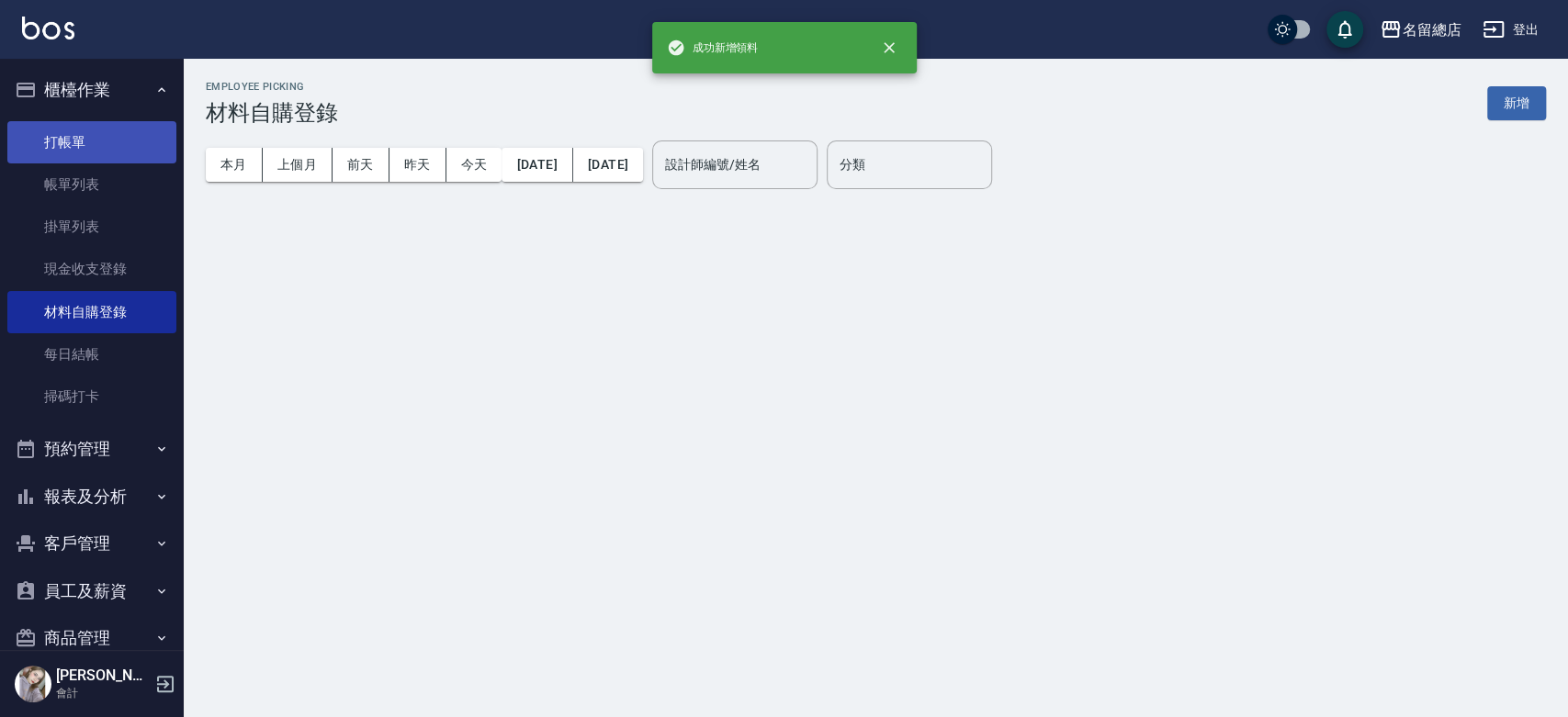
click at [82, 121] on link "打帳單" at bounding box center [91, 142] width 169 height 42
